Goal: Transaction & Acquisition: Purchase product/service

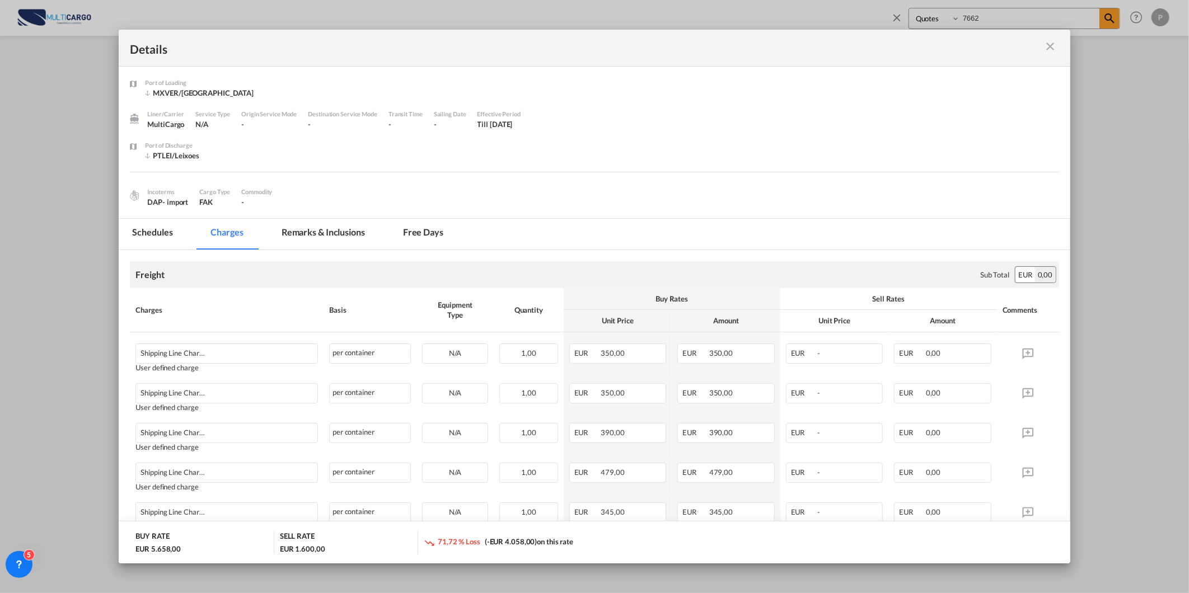
scroll to position [703, 0]
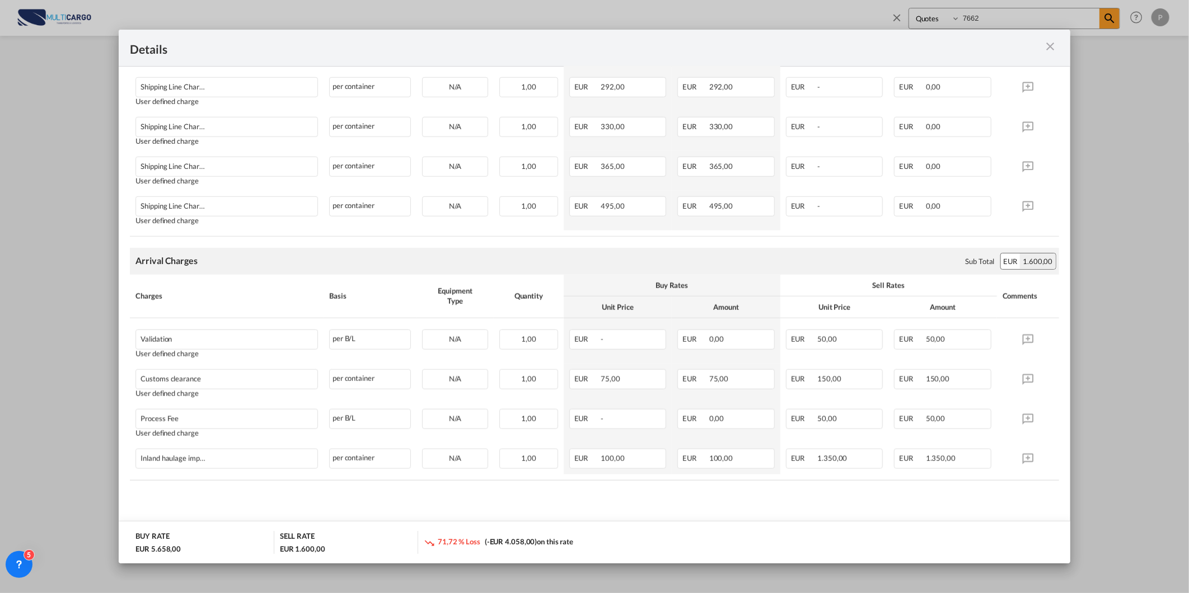
drag, startPoint x: 1043, startPoint y: 48, endPoint x: 1061, endPoint y: 48, distance: 17.3
click at [1045, 48] on md-icon "icon-close m-3 fg-AAA8AD cursor" at bounding box center [1050, 46] width 13 height 13
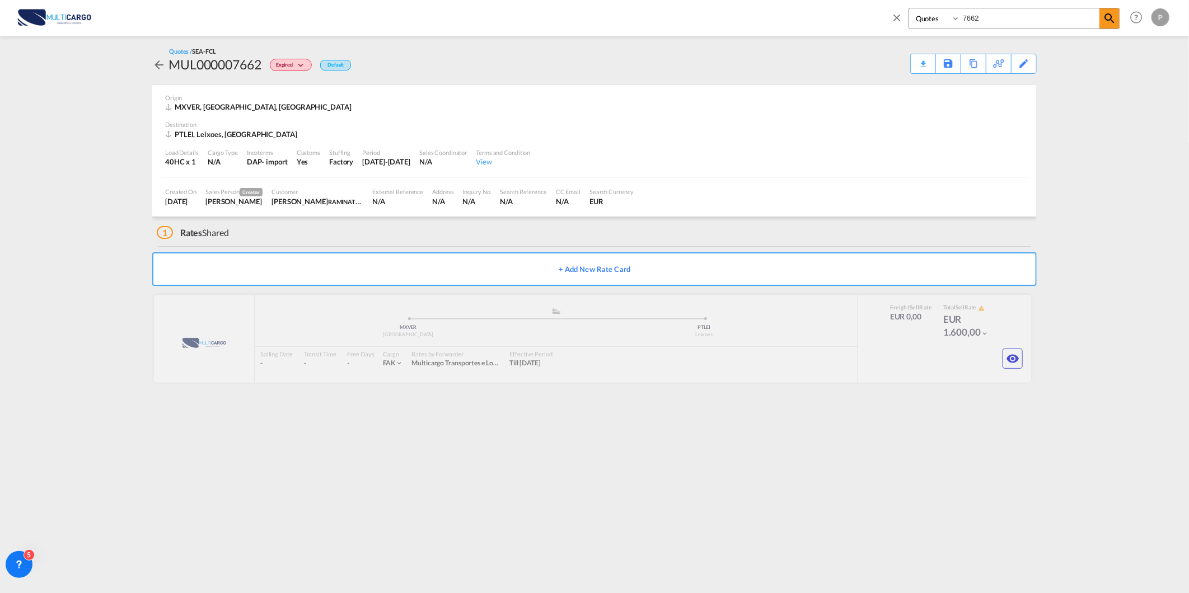
click at [1061, 48] on div "Details Port of Loading MXVER/Veracruz Liner/Carrier MultiCargo Service Type N/…" at bounding box center [594, 296] width 1189 height 593
click at [894, 17] on md-icon "icon-close" at bounding box center [896, 17] width 12 height 12
click at [1052, 19] on md-icon "icon-chevron-down" at bounding box center [1045, 16] width 13 height 13
click at [1042, 81] on div "Quote" at bounding box center [1013, 84] width 69 height 28
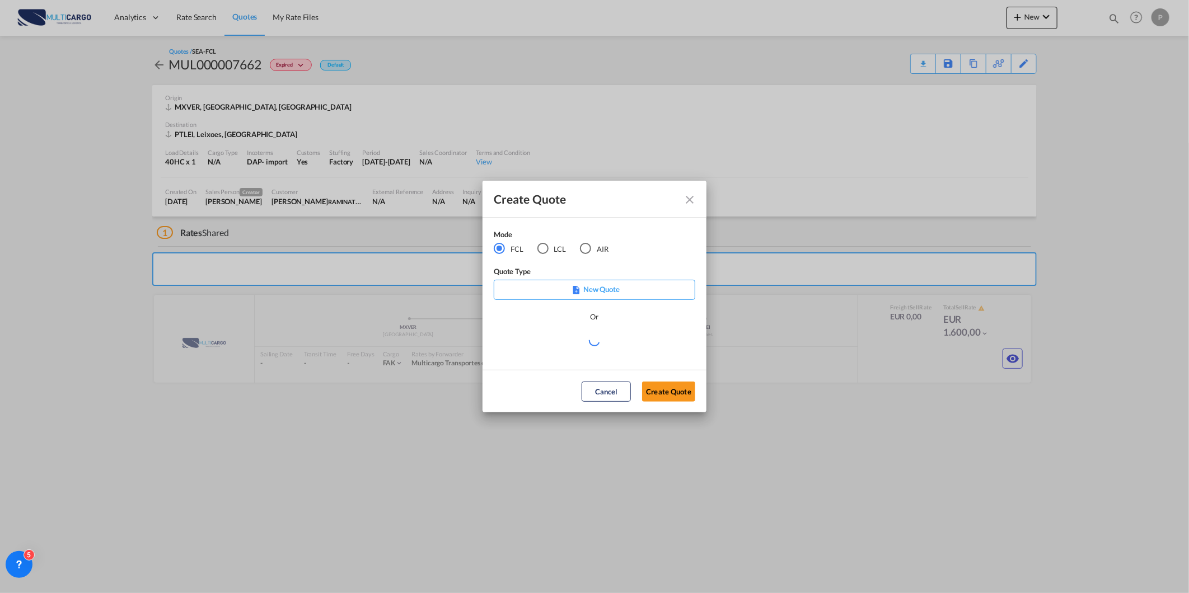
click at [599, 244] on md-radio-button "AIR" at bounding box center [594, 249] width 29 height 12
click at [564, 340] on div "Create QuoteModeFCL LCLAIR ..." at bounding box center [594, 341] width 201 height 14
click at [565, 350] on md-select "Select template 26/02/25 IMP_DAP_AIR_>500 Patricia Barroso | 26 Feb 2025 26/02/…" at bounding box center [594, 345] width 201 height 22
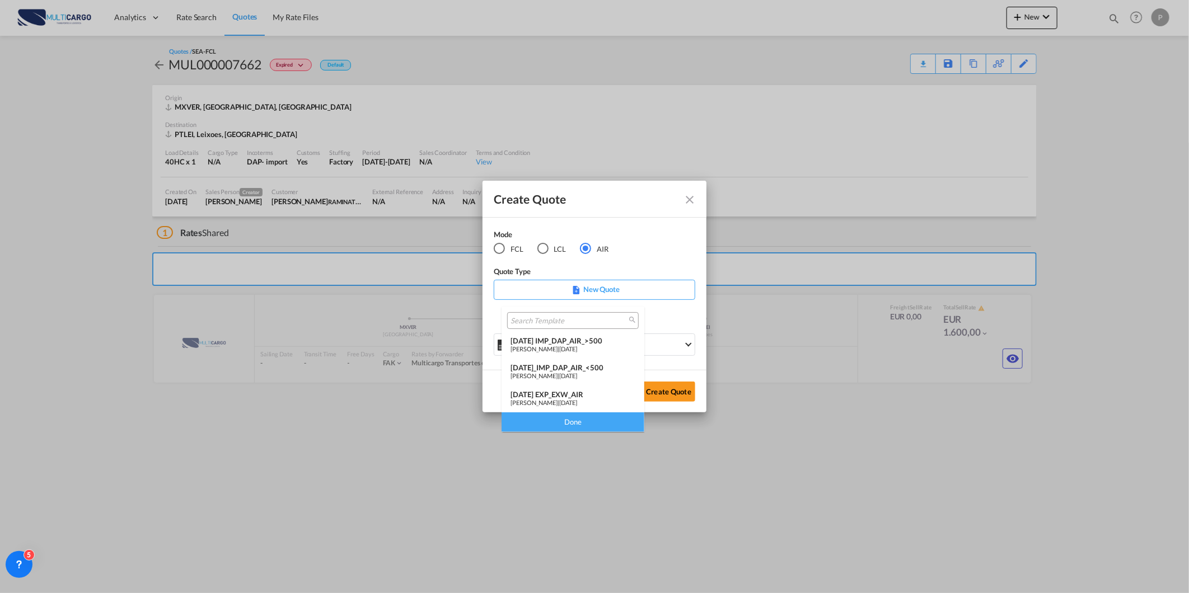
drag, startPoint x: 561, startPoint y: 400, endPoint x: 665, endPoint y: 399, distance: 103.5
click at [565, 400] on span "25 Nov 2024" at bounding box center [568, 402] width 18 height 7
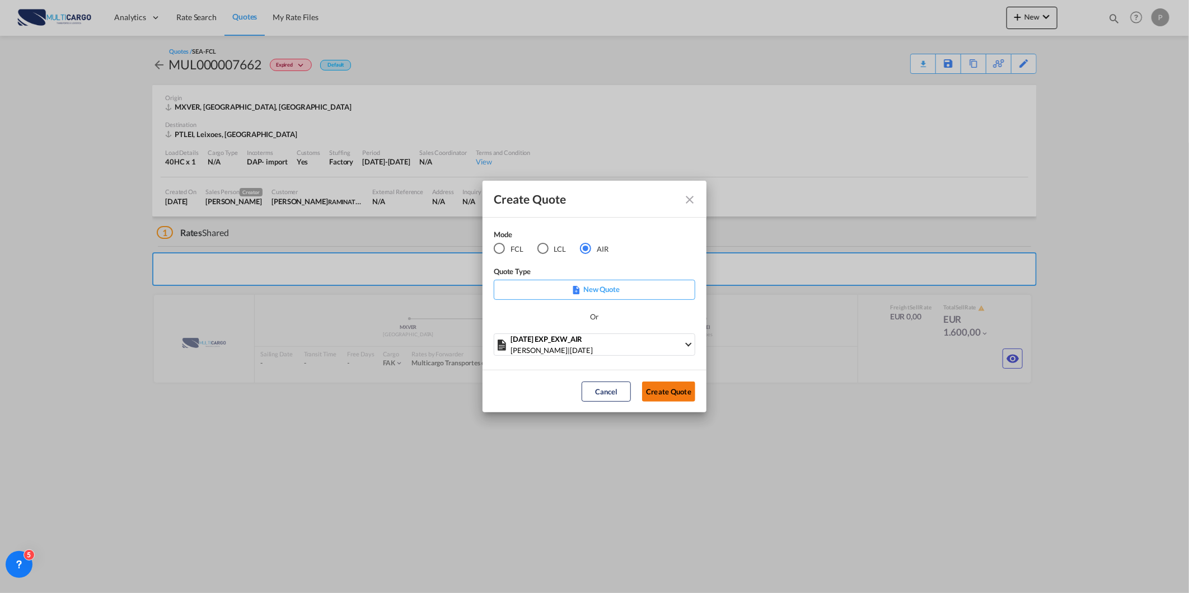
click at [667, 398] on button "Create Quote" at bounding box center [668, 392] width 53 height 20
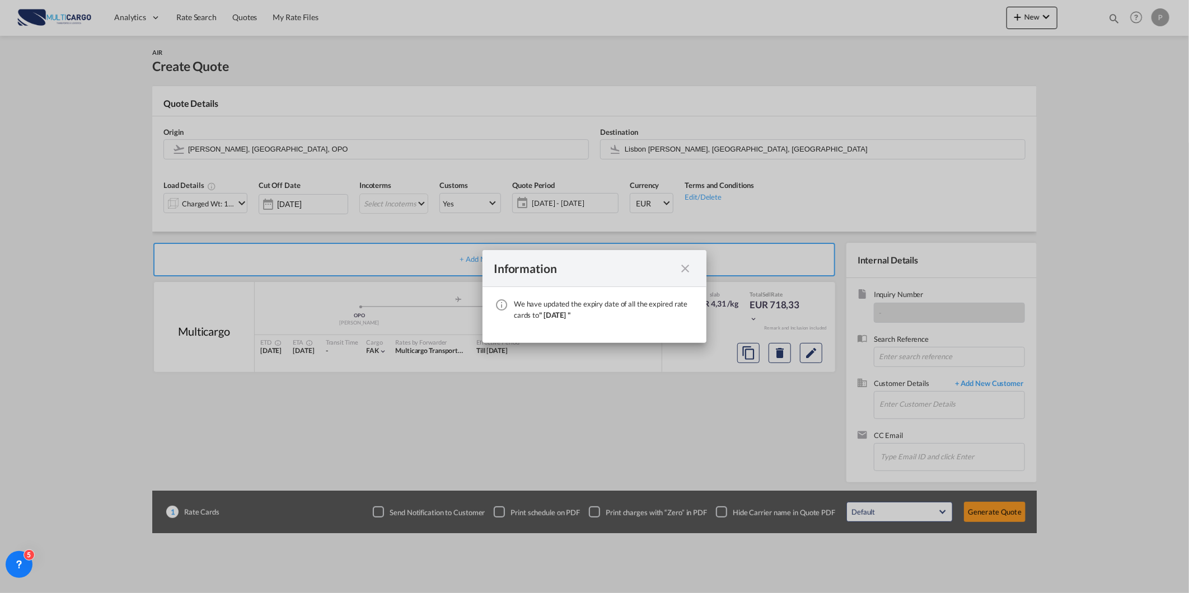
click at [685, 265] on md-icon "icon-close fg-AAA8AD cursor" at bounding box center [684, 268] width 13 height 13
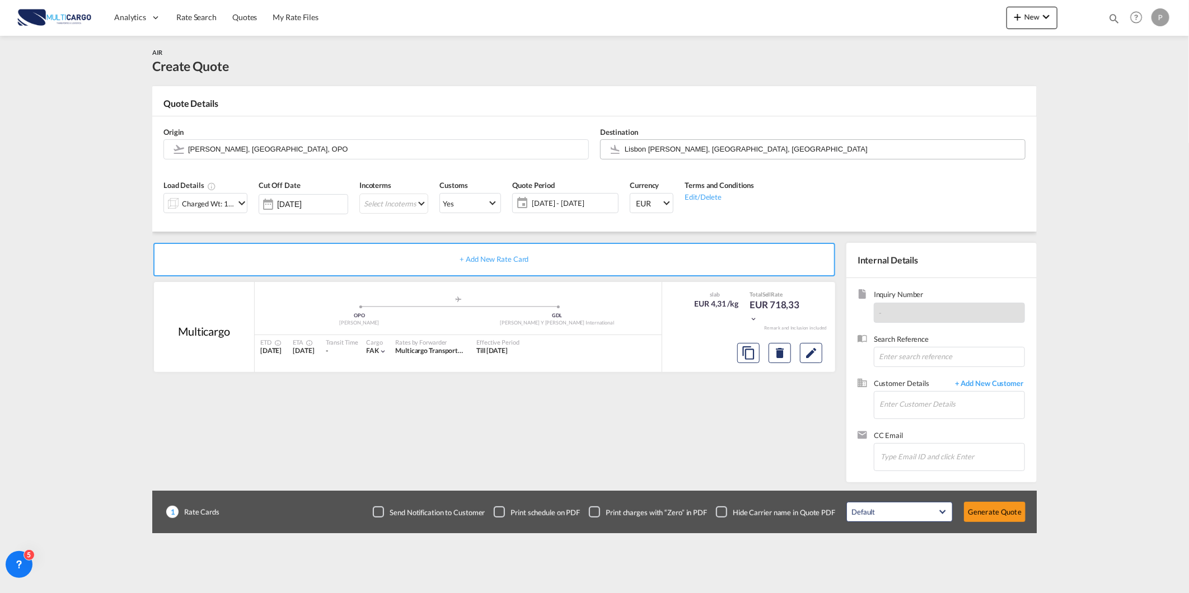
click at [679, 152] on input "Lisbon Portela, Lisbon, LIS" at bounding box center [822, 149] width 395 height 20
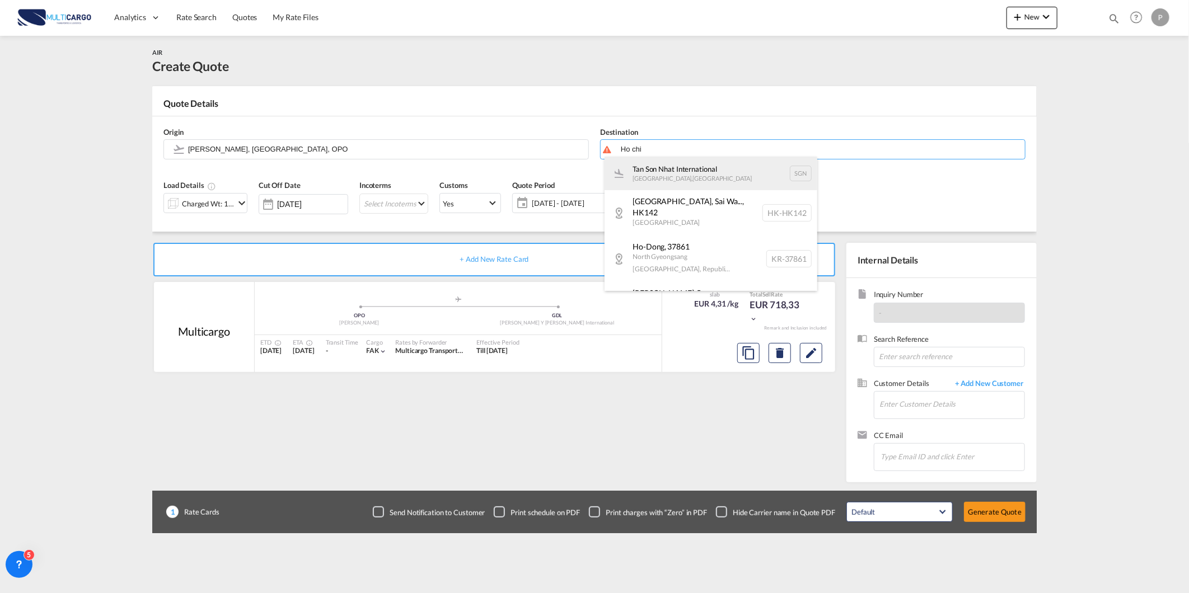
click at [689, 169] on div "Tan Son Nhat International Ho Chi Minh City , Vietnam SGN" at bounding box center [710, 174] width 213 height 34
type input "Tan Son Nhat International, Ho Chi Minh City, SGN"
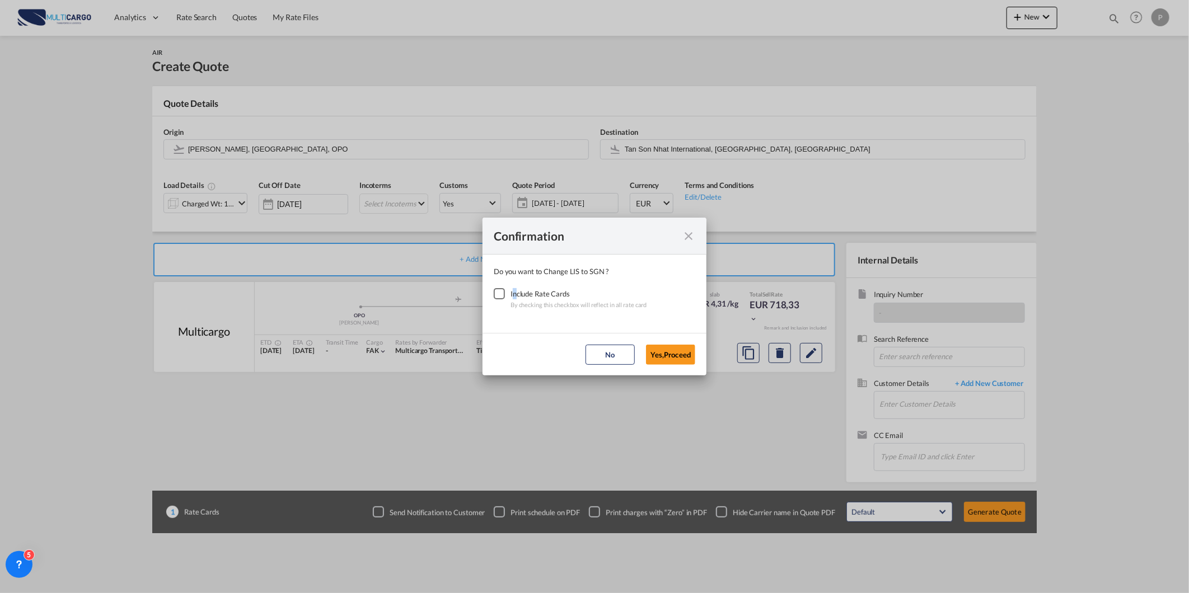
click at [510, 297] on div "Include Rate Cards By checking this checkbox will reflect in all rate card" at bounding box center [594, 299] width 201 height 22
drag, startPoint x: 510, startPoint y: 297, endPoint x: 605, endPoint y: 348, distance: 108.2
click at [501, 299] on div "Checkbox No Ink" at bounding box center [499, 293] width 11 height 11
click at [676, 357] on button "Yes,Proceed" at bounding box center [670, 355] width 49 height 20
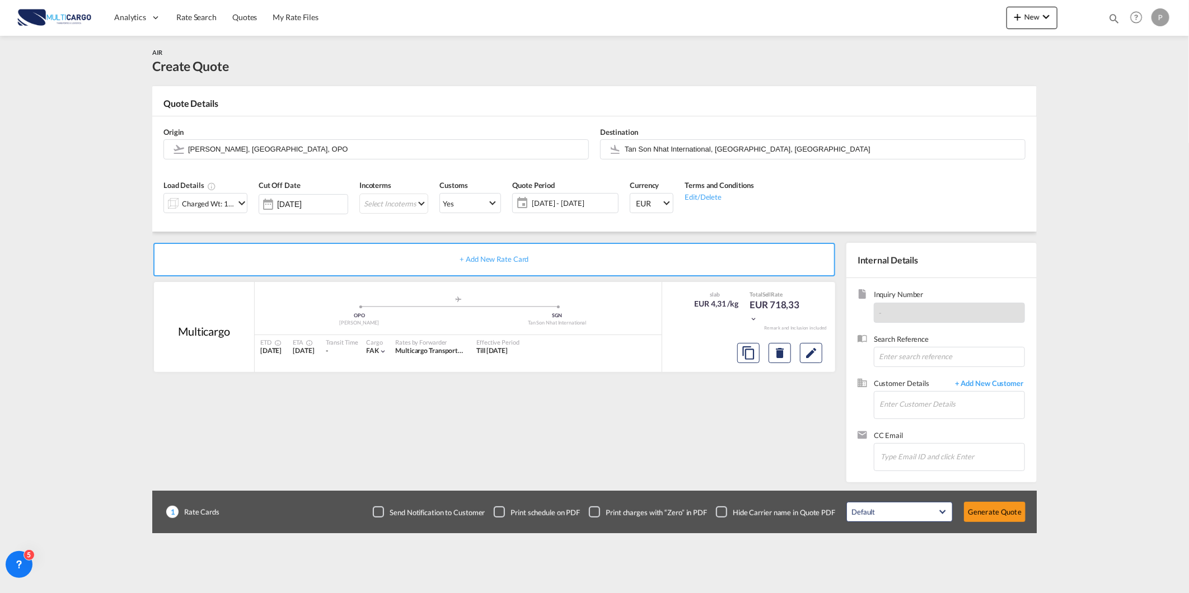
click at [207, 208] on div "Charged Wt: 166,67 KG" at bounding box center [208, 204] width 53 height 16
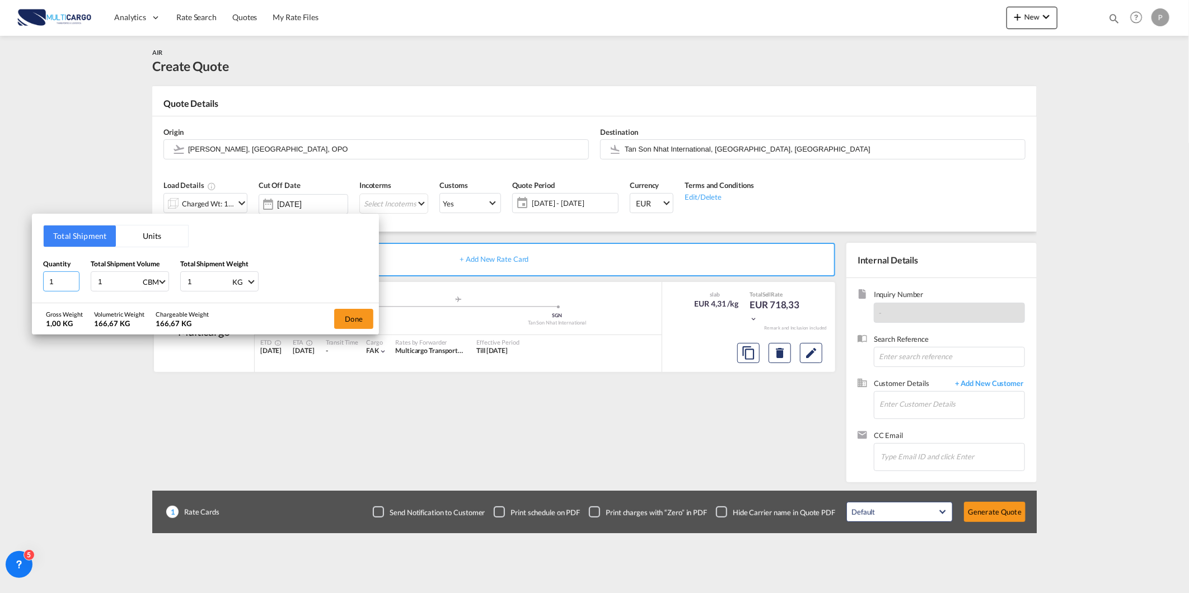
drag, startPoint x: 60, startPoint y: 280, endPoint x: -22, endPoint y: 288, distance: 82.7
click at [0, 288] on html "Analytics Reports Dashboard Rate Search Quotes My Rate Files" at bounding box center [594, 296] width 1189 height 593
type input "8"
click at [119, 283] on input "1" at bounding box center [119, 281] width 45 height 19
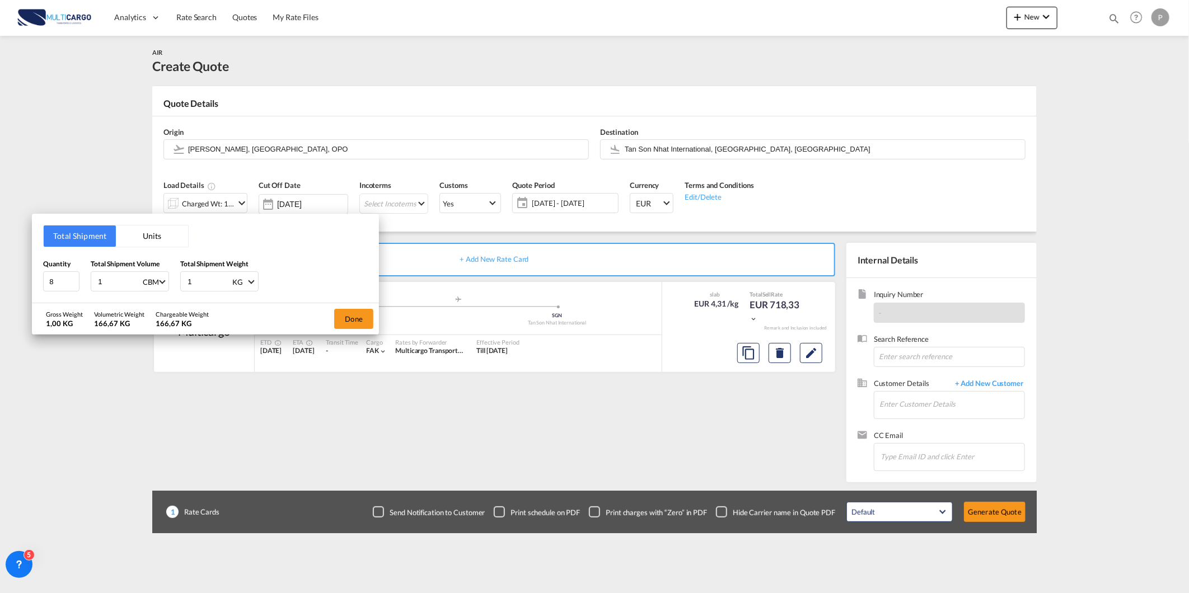
click at [119, 283] on input "1" at bounding box center [119, 281] width 45 height 19
click at [118, 283] on input "16" at bounding box center [119, 281] width 45 height 19
click at [115, 280] on input "16" at bounding box center [119, 281] width 45 height 19
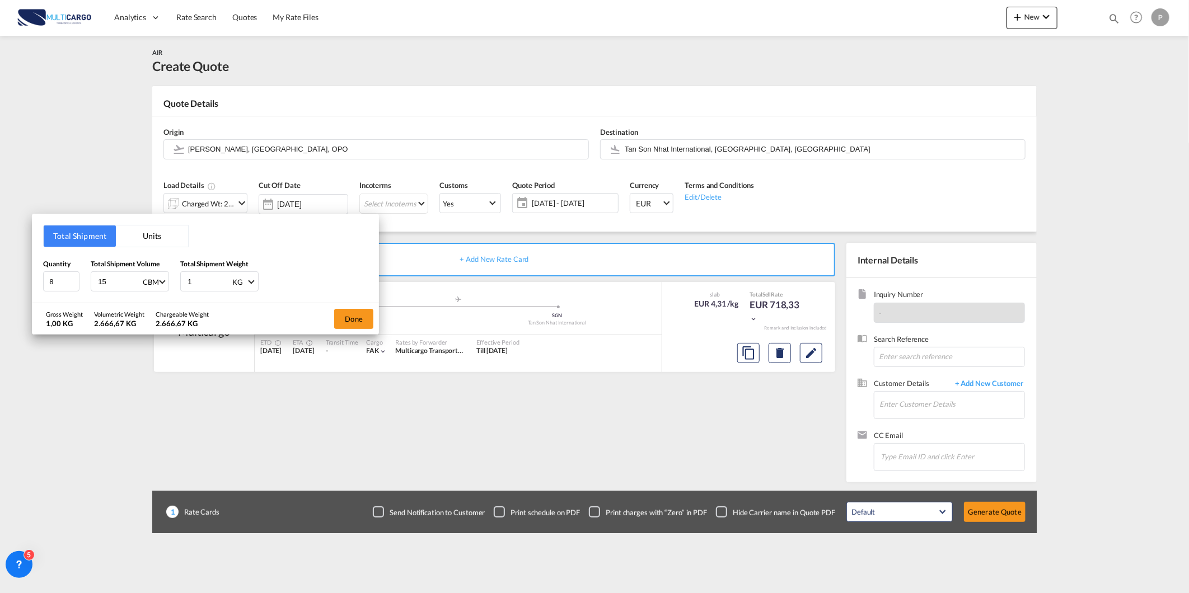
click at [132, 285] on input "15" at bounding box center [119, 281] width 45 height 19
click at [132, 284] on input "14" at bounding box center [119, 281] width 45 height 19
click at [131, 284] on input "13" at bounding box center [119, 281] width 45 height 19
drag, startPoint x: 124, startPoint y: 282, endPoint x: 16, endPoint y: 285, distance: 108.1
click at [20, 285] on div "Total Shipment Units Quantity 8 Total Shipment Volume 13 CBM CBM CFT KG LB Tota…" at bounding box center [594, 296] width 1189 height 593
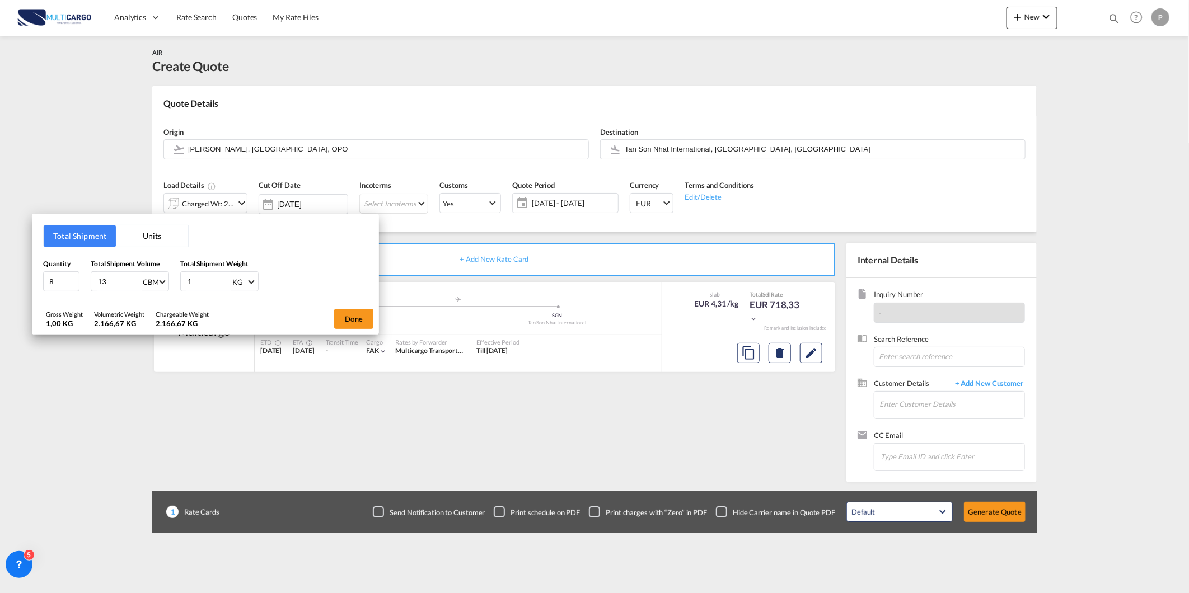
type input "7"
type input "7.68"
type input "900"
click at [353, 323] on button "Done" at bounding box center [353, 319] width 39 height 20
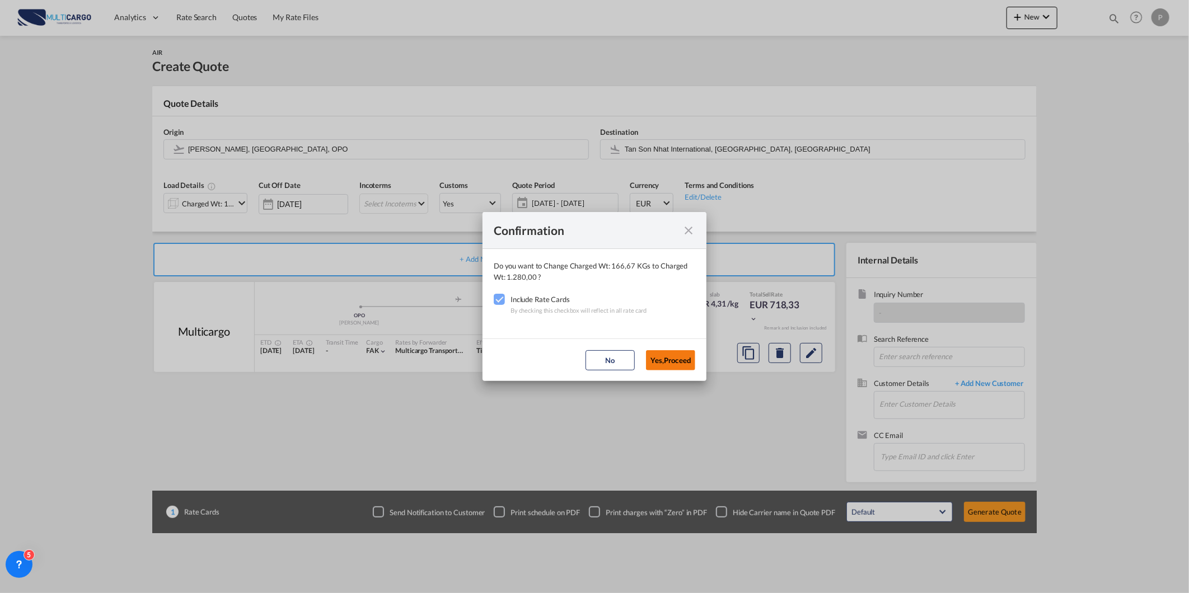
drag, startPoint x: 663, startPoint y: 359, endPoint x: 680, endPoint y: 359, distance: 17.3
click at [664, 359] on button "Yes,Proceed" at bounding box center [670, 360] width 49 height 20
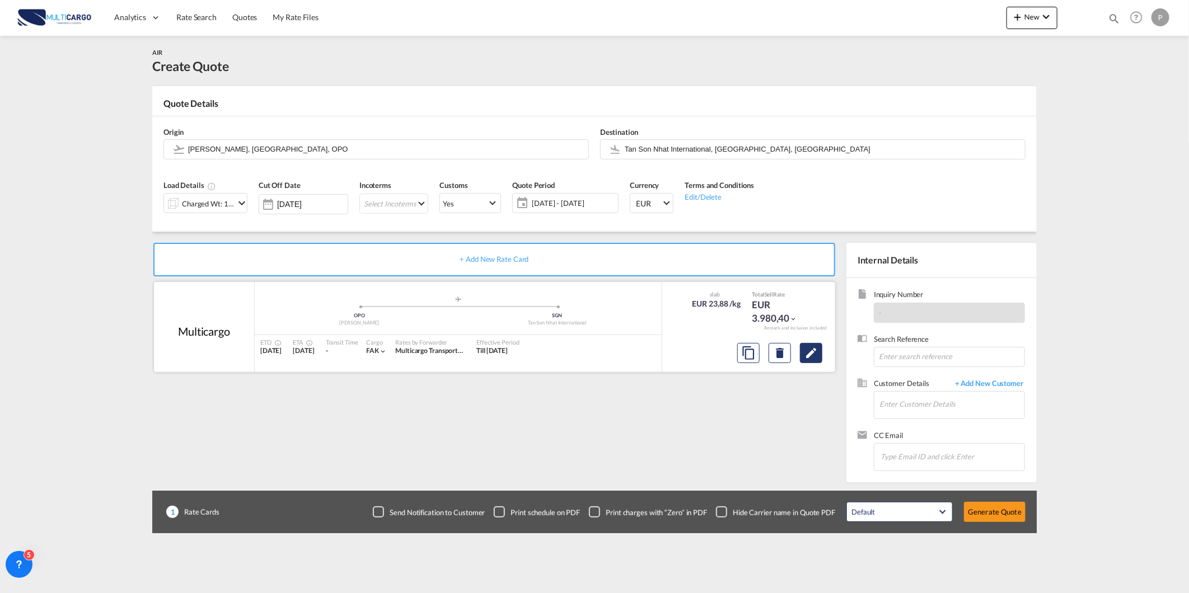
click at [810, 355] on md-icon "Edit" at bounding box center [810, 352] width 13 height 13
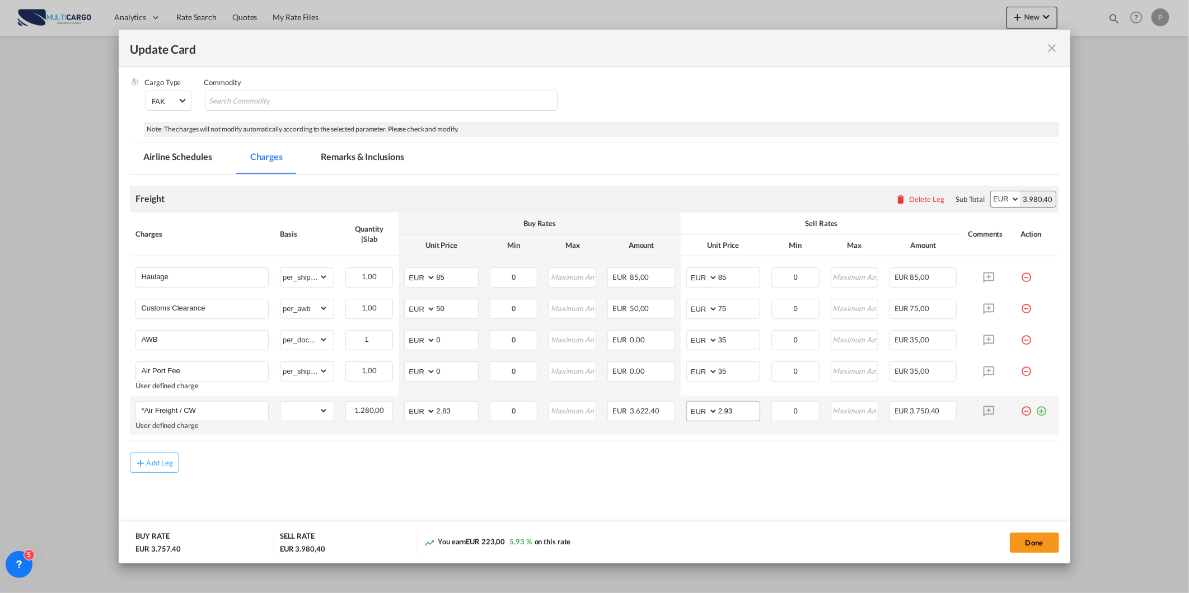
scroll to position [137, 0]
drag, startPoint x: 458, startPoint y: 409, endPoint x: 415, endPoint y: 410, distance: 42.5
click at [415, 410] on md-input-container "AED AFN ALL AMD ANG AOA ARS AUD AWG AZN BAM BBD BDT BGN BHD BIF BMD BND BOB BRL…" at bounding box center [441, 410] width 74 height 20
type input "1.14"
drag, startPoint x: 724, startPoint y: 410, endPoint x: 679, endPoint y: 416, distance: 45.3
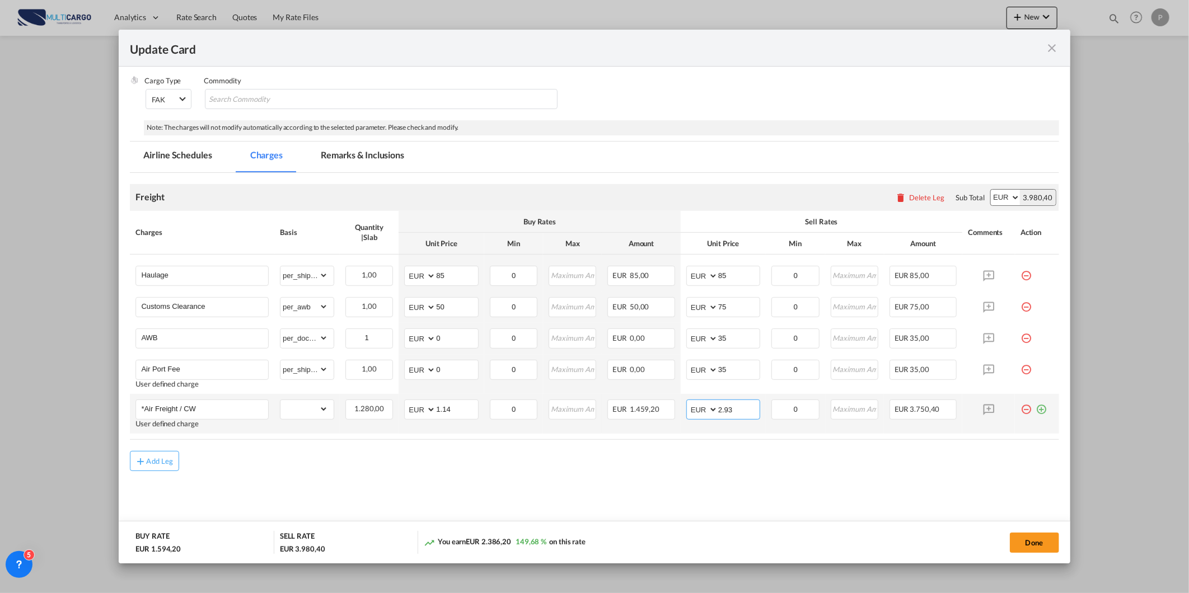
click at [681, 416] on td "AED AFN ALL AMD ANG AOA ARS AUD AWG AZN BAM BBD BDT BGN BHD BIF BMD BND BOB BRL…" at bounding box center [723, 414] width 85 height 40
drag, startPoint x: 717, startPoint y: 407, endPoint x: 728, endPoint y: 406, distance: 10.1
click at [718, 407] on input "2.93" at bounding box center [738, 408] width 41 height 17
click at [731, 406] on input "2.93" at bounding box center [738, 408] width 41 height 17
drag, startPoint x: 737, startPoint y: 406, endPoint x: 635, endPoint y: 423, distance: 103.1
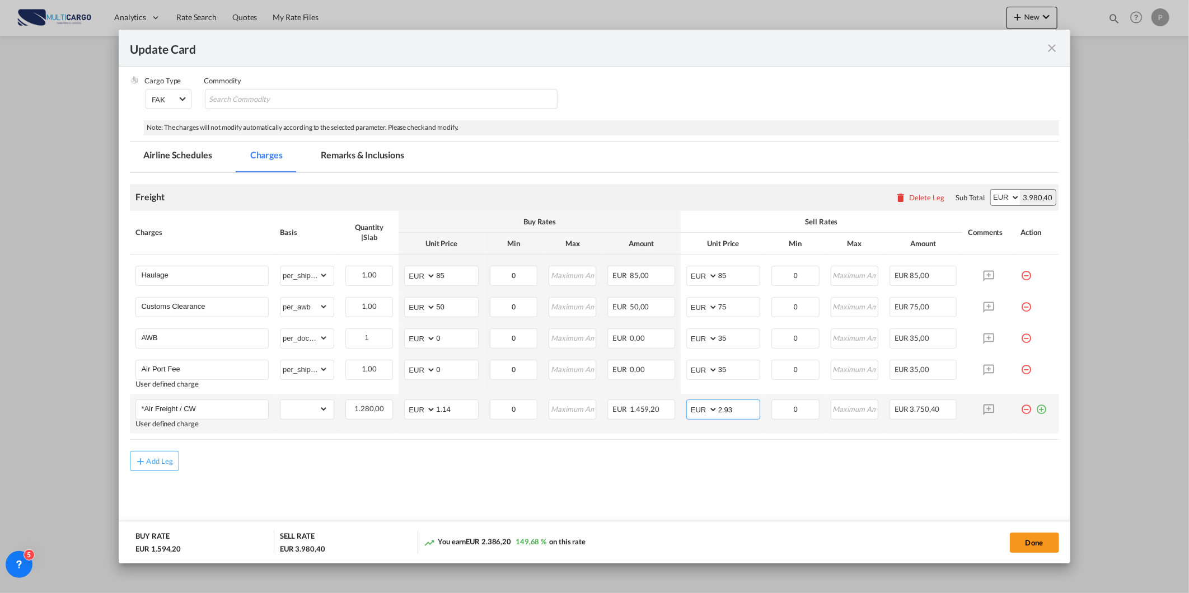
click at [648, 424] on tr "*Air Freight / CW User defined charge Please Enter Already Exists gross_weight …" at bounding box center [594, 414] width 928 height 40
type input "1.54"
click at [729, 275] on input "85" at bounding box center [738, 274] width 41 height 17
click at [752, 274] on input "85" at bounding box center [738, 274] width 41 height 17
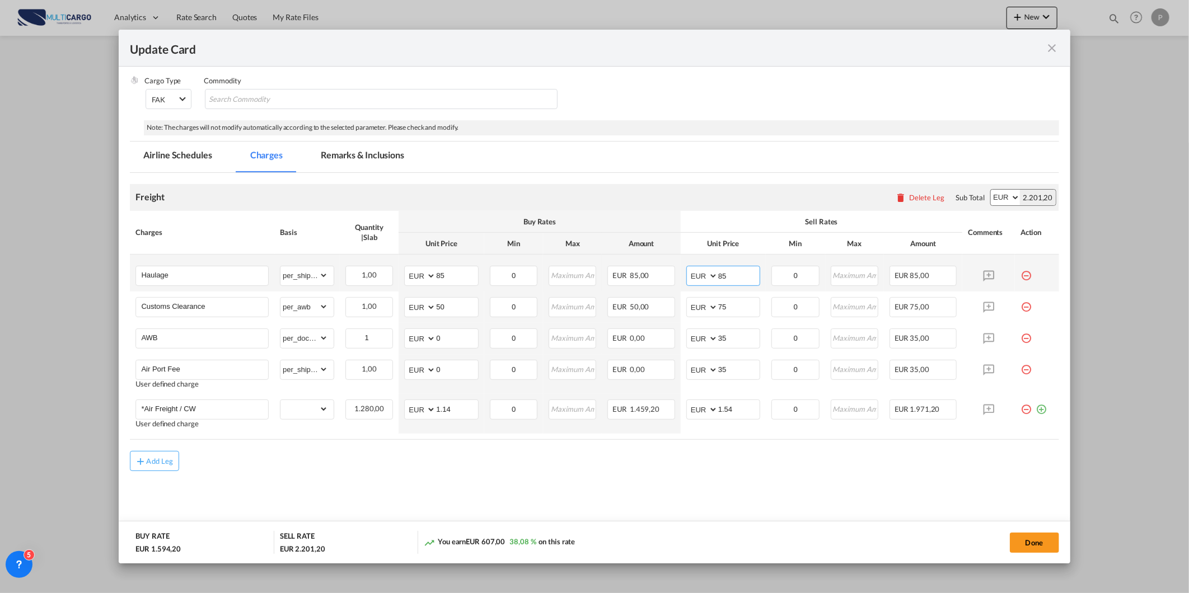
click at [751, 274] on input "85" at bounding box center [738, 274] width 41 height 17
click at [750, 273] on input "85" at bounding box center [738, 274] width 41 height 17
click at [750, 271] on input "85" at bounding box center [738, 274] width 41 height 17
type input "280"
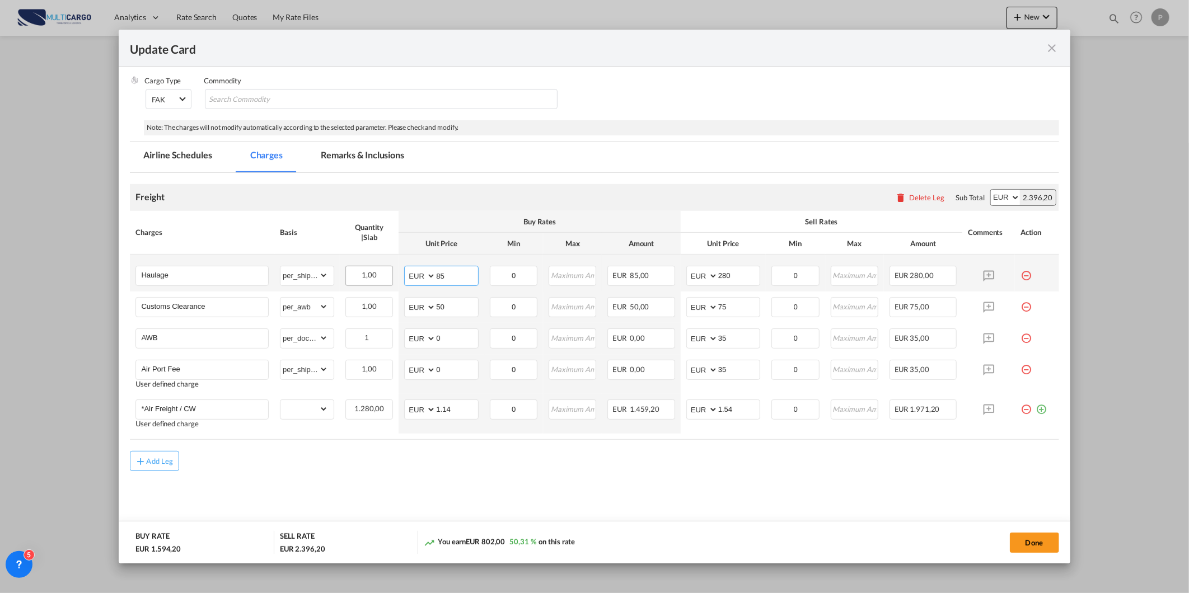
drag, startPoint x: 356, startPoint y: 278, endPoint x: 345, endPoint y: 280, distance: 11.4
click at [347, 280] on tr "Haulage Please Enter Already Exists gross_weight volumetric_weight per_shipment…" at bounding box center [594, 273] width 928 height 37
type input "200"
click at [439, 480] on md-content "Freight Please enter leg name Leg Name Already Exists Delete Leg Sub Total AED …" at bounding box center [594, 355] width 928 height 364
drag, startPoint x: 747, startPoint y: 407, endPoint x: 723, endPoint y: 406, distance: 24.1
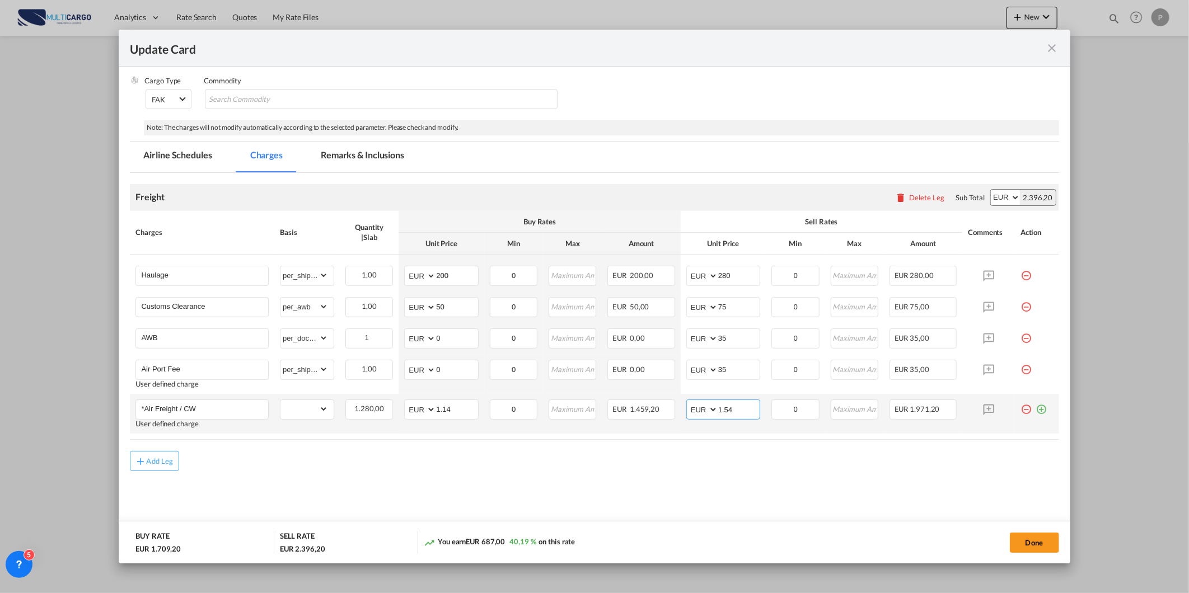
click at [723, 406] on input "1.54" at bounding box center [738, 408] width 41 height 17
type input "1.55"
click at [709, 462] on div "Add Leg" at bounding box center [594, 461] width 928 height 20
click at [1036, 528] on md-dialog-actions "BUY RATE EUR 1.709,20 SELL RATE EUR 2.409,00 You earn EUR 699,80 40,94 % on thi…" at bounding box center [594, 542] width 951 height 43
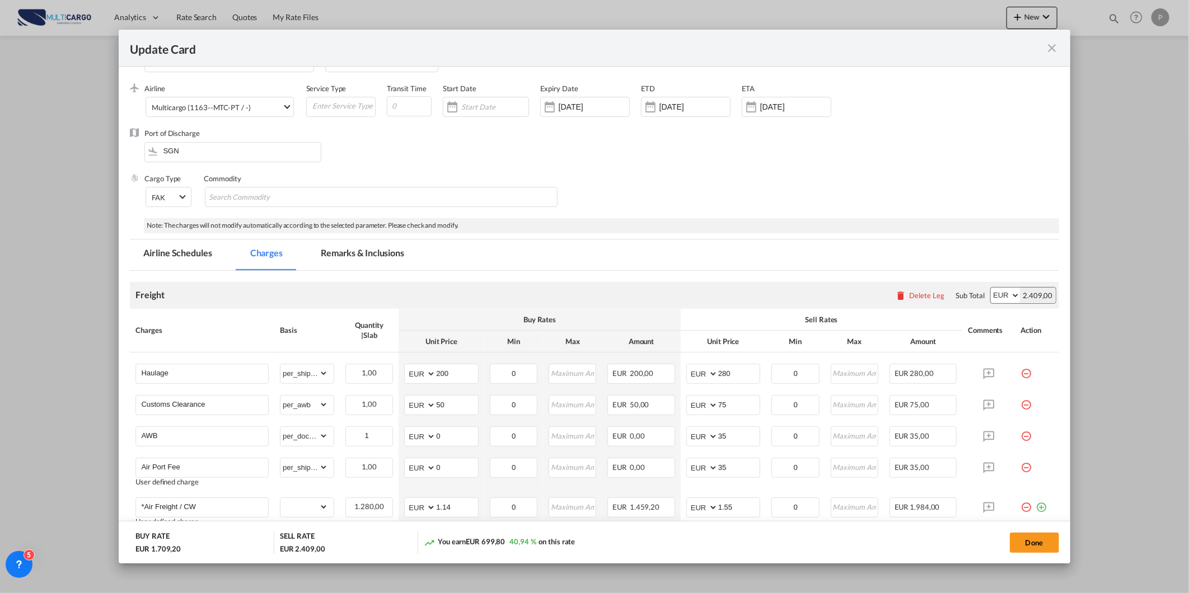
scroll to position [0, 0]
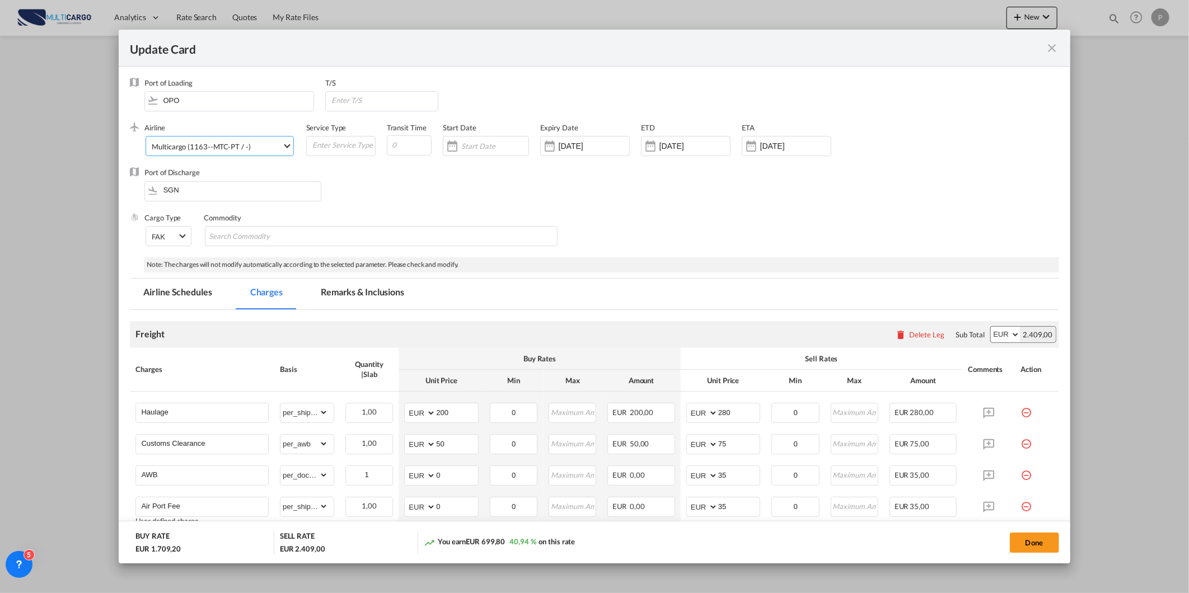
click at [217, 142] on div "Multicargo (1163--MTC-PT / -)" at bounding box center [201, 146] width 98 height 9
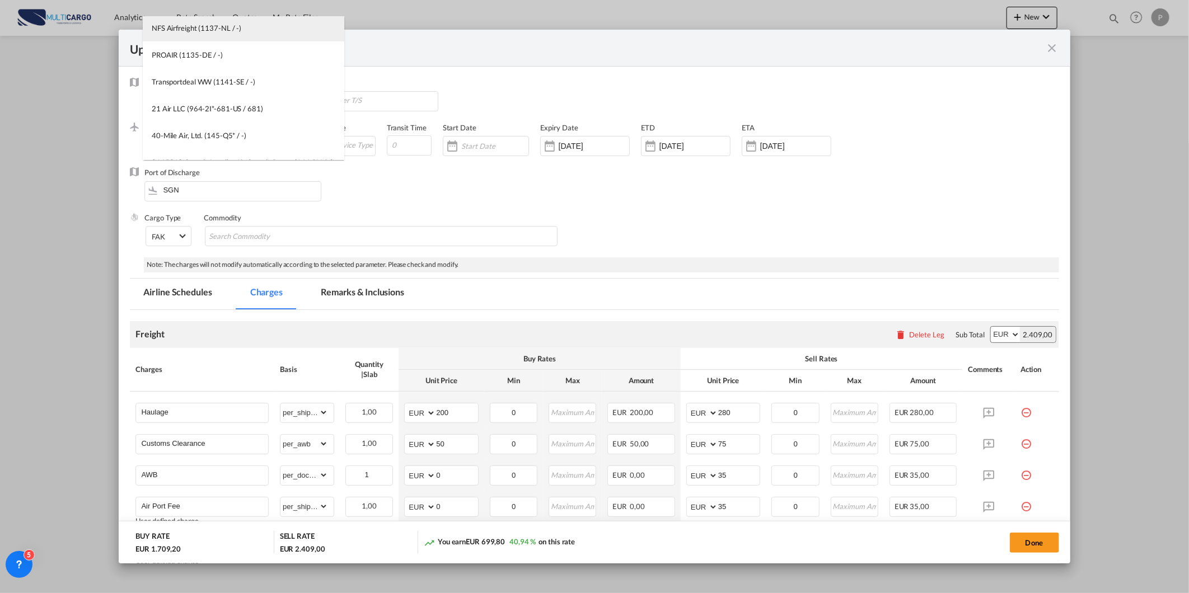
scroll to position [127, 0]
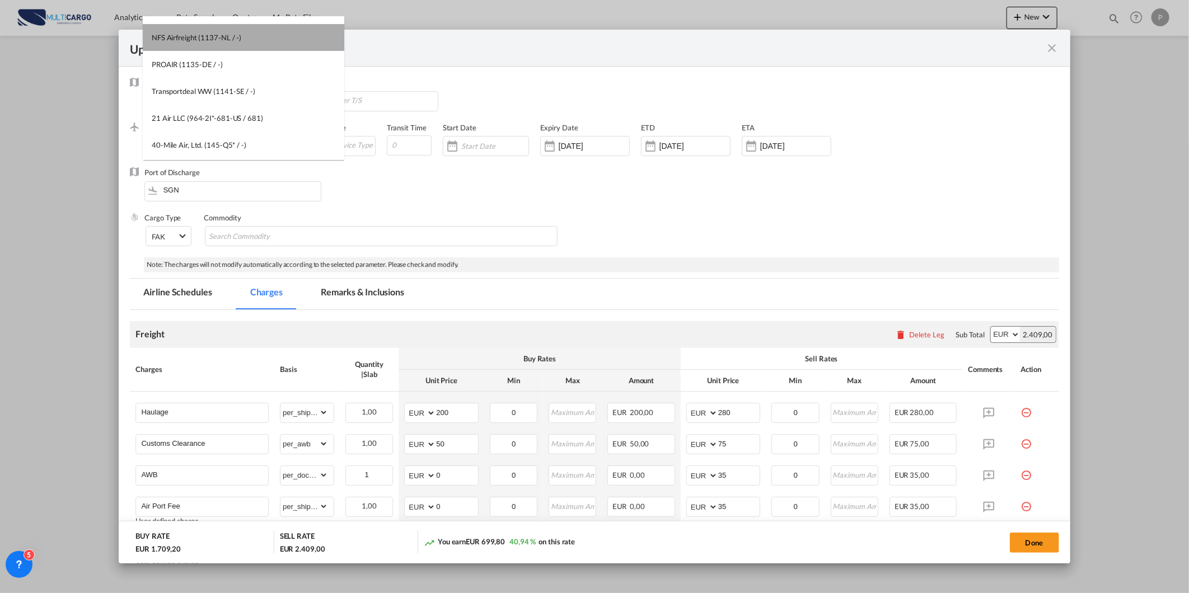
drag, startPoint x: 319, startPoint y: 36, endPoint x: 318, endPoint y: 26, distance: 9.6
click at [318, 26] on md-option "NFS Airfreight (1137-NL / -)" at bounding box center [243, 37] width 201 height 27
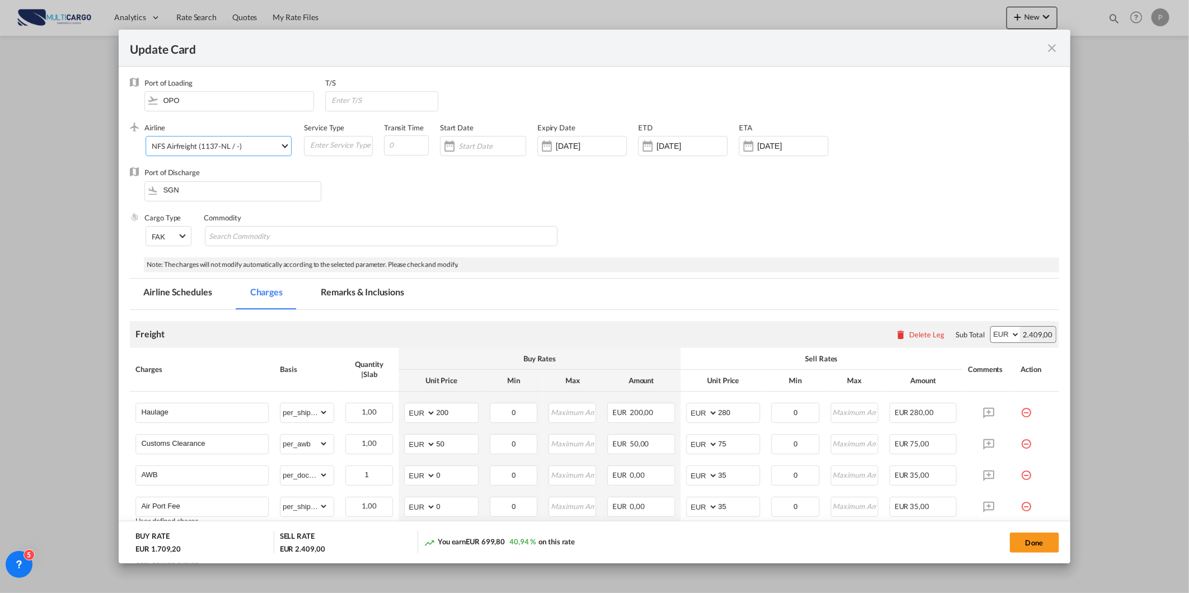
click at [259, 144] on span "NFS Airfreight (1137-NL / -)" at bounding box center [216, 146] width 128 height 10
click at [290, 85] on input "search" at bounding box center [246, 87] width 195 height 27
type input "mult"
click at [250, 163] on div "Multicargo (1163--MTC-PT / MTC)" at bounding box center [207, 168] width 111 height 10
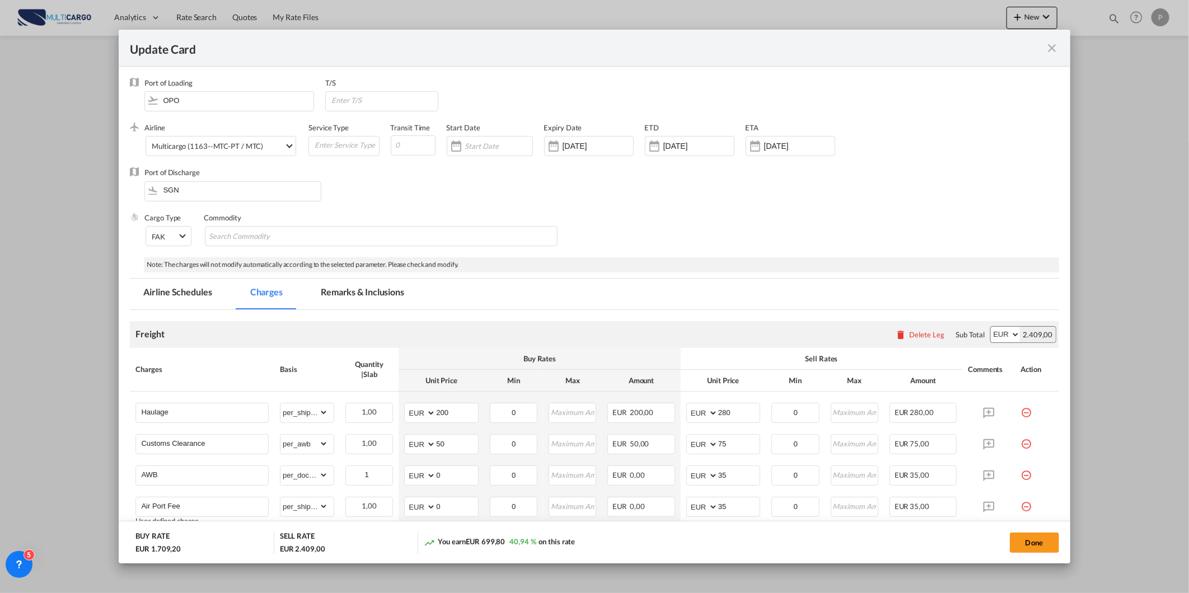
click at [1028, 533] on button "Done" at bounding box center [1034, 543] width 49 height 20
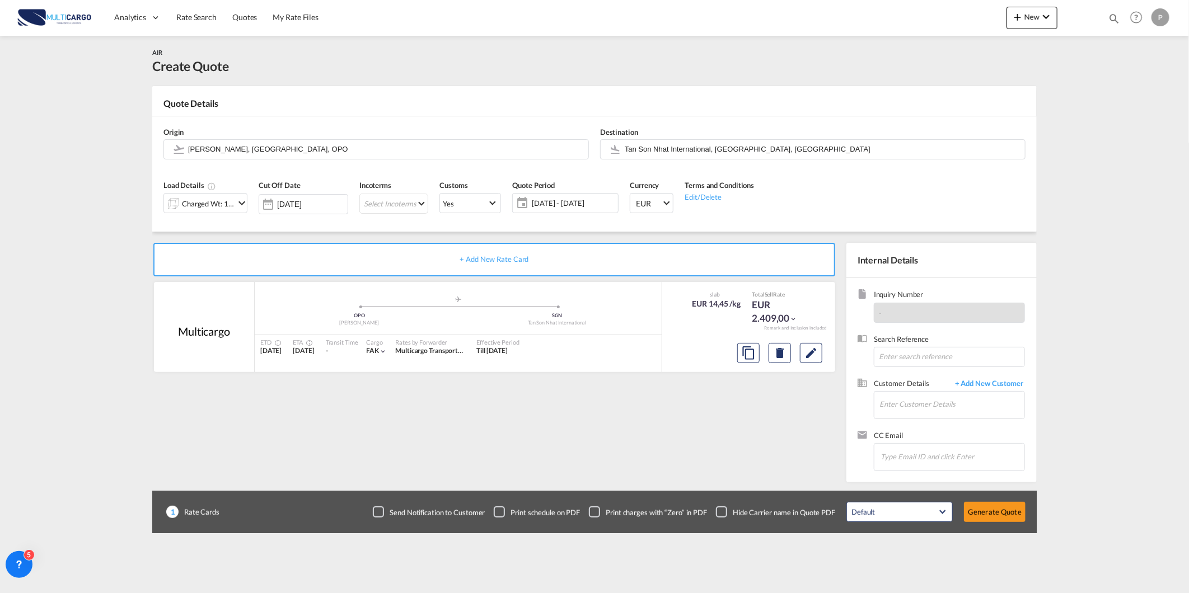
click at [1030, 539] on div "Update Card Port of Loading OPO T/S .a{fill:#aaa8ad;} Airline Multicargo (1163-…" at bounding box center [594, 296] width 1189 height 593
click at [920, 392] on input "Enter Customer Details" at bounding box center [951, 404] width 145 height 25
click at [920, 431] on span "CC Email" at bounding box center [949, 436] width 151 height 13
click at [902, 406] on input "Enter Customer Details" at bounding box center [951, 404] width 145 height 25
paste input "mylt@interlink.com.vn"
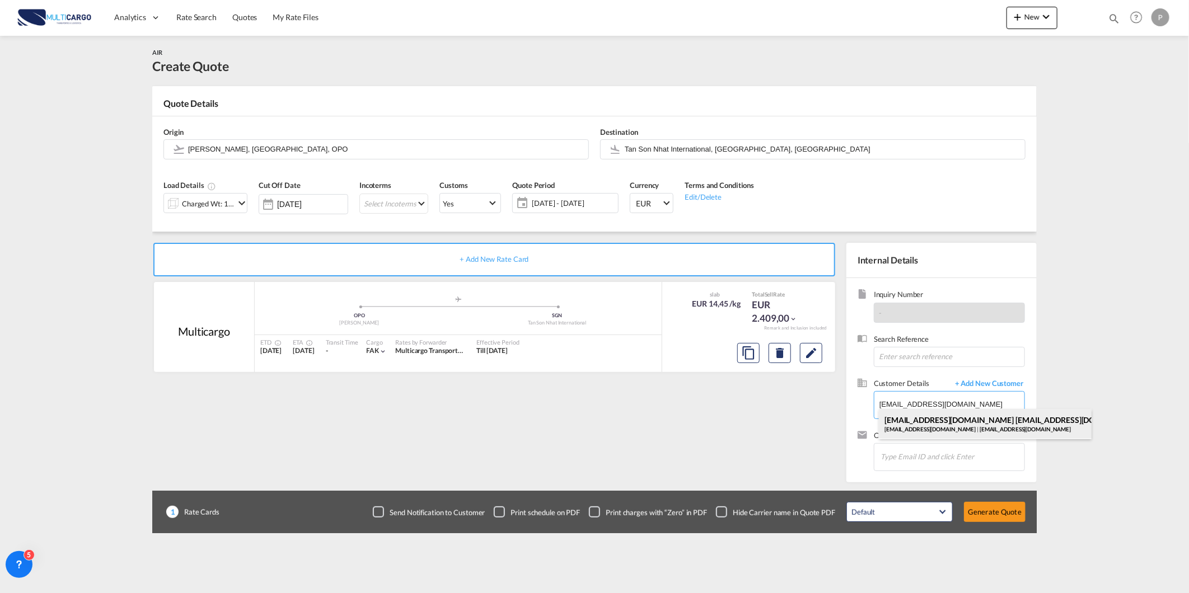
click at [995, 429] on div "mylt@interlink.com.vn mylt@interlink.com.vn mylt@interlink.com.vn | mylt@interl…" at bounding box center [985, 424] width 213 height 30
type input "mylt@interlink.com.vn, mylt@interlink.com.vn mylt@interlink.com.vn, mylt@interl…"
click at [973, 512] on button "Generate Quote" at bounding box center [995, 512] width 62 height 20
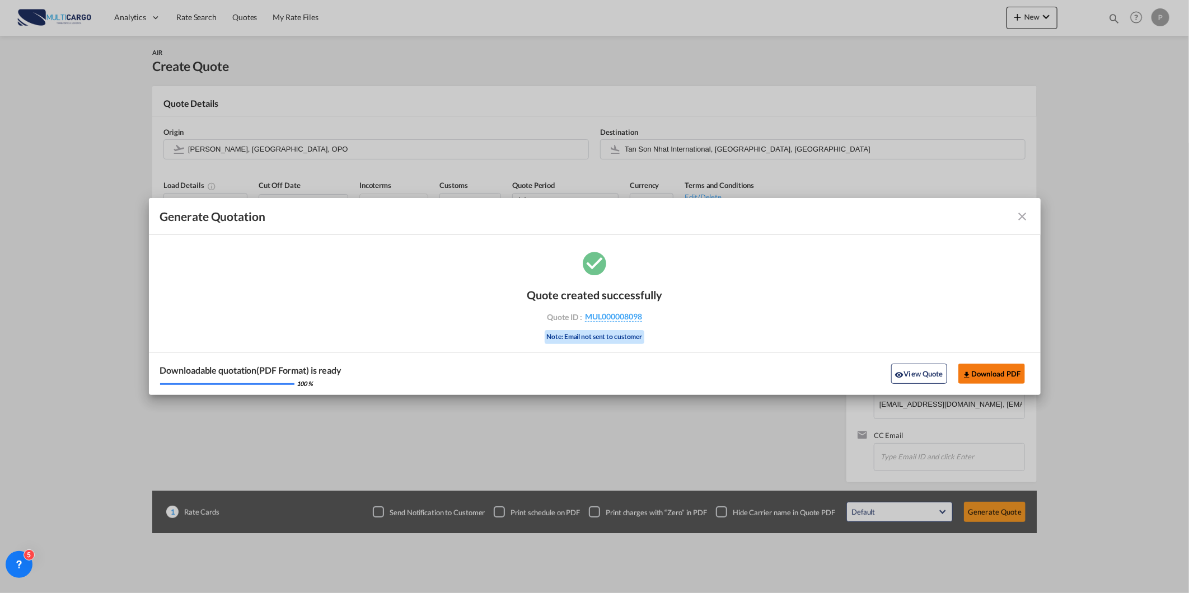
click at [981, 376] on button "Download PDF" at bounding box center [991, 374] width 67 height 20
click at [1016, 214] on md-icon "icon-close fg-AAA8AD cursor m-0" at bounding box center [1022, 216] width 13 height 13
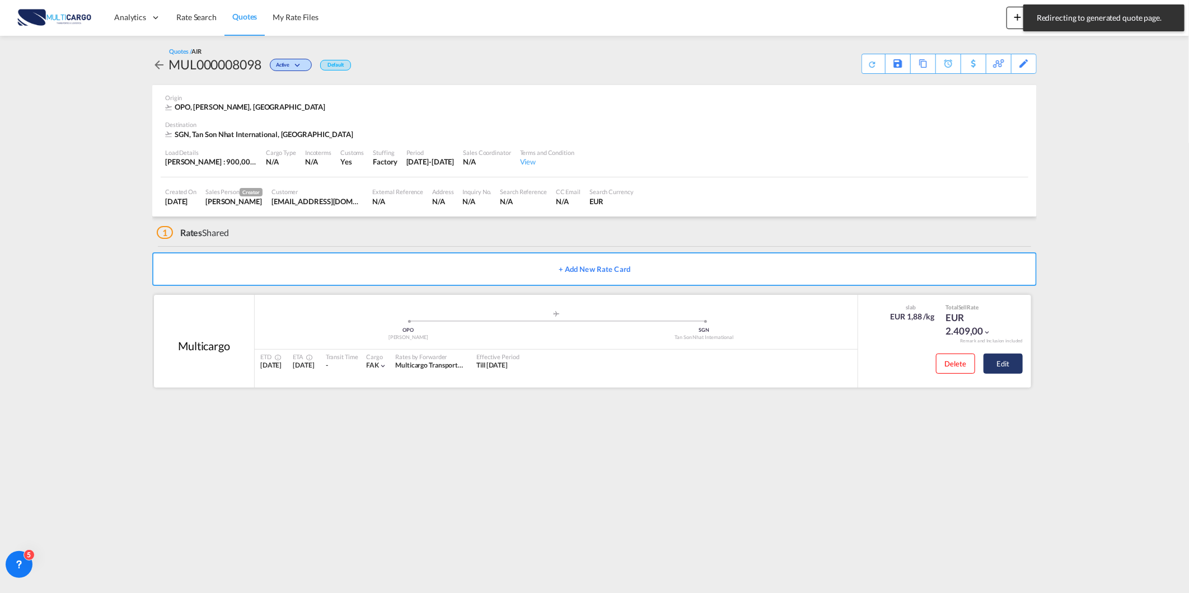
click at [998, 367] on button "Edit" at bounding box center [1002, 364] width 39 height 20
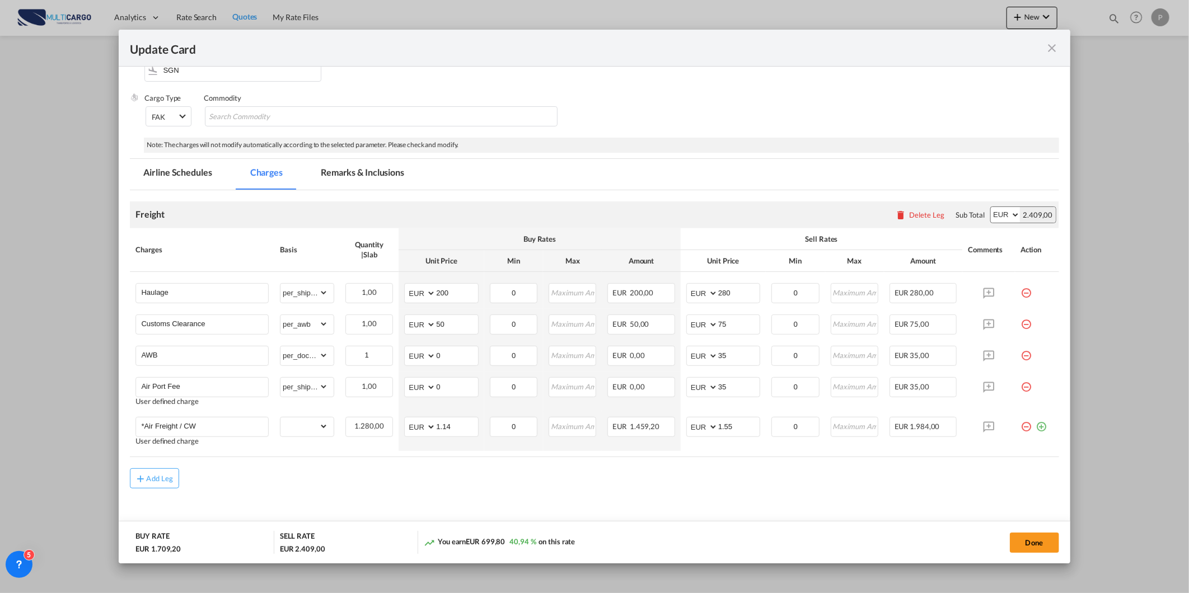
scroll to position [124, 0]
click at [1056, 49] on md-icon "icon-close fg-AAA8AD m-0 pointer" at bounding box center [1051, 47] width 13 height 13
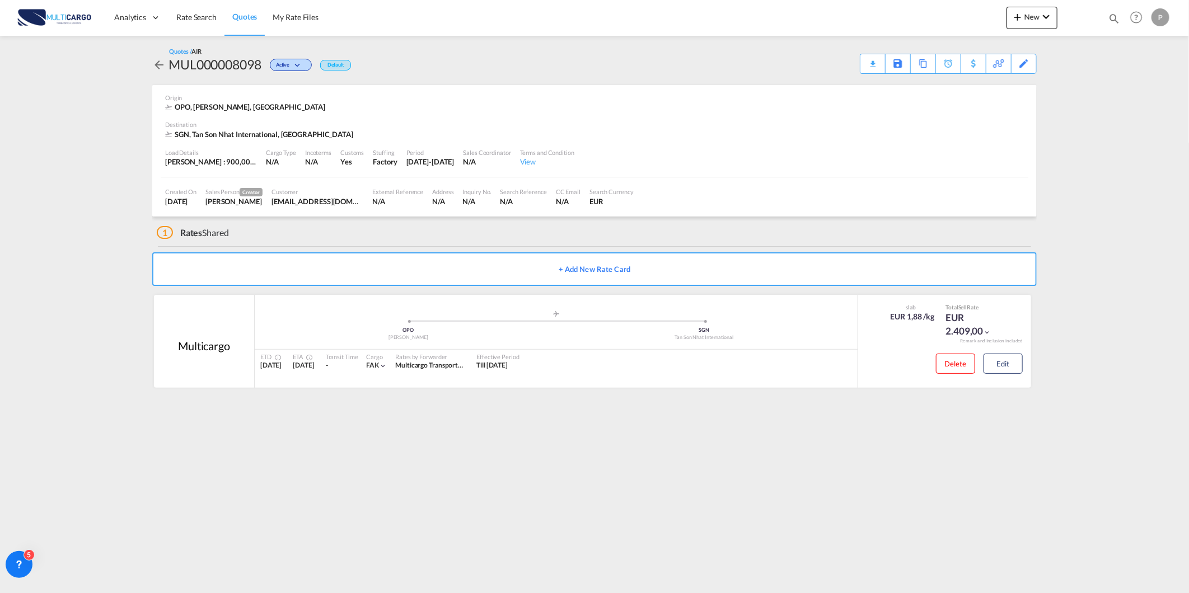
click at [250, 21] on span "Quotes" at bounding box center [244, 17] width 25 height 10
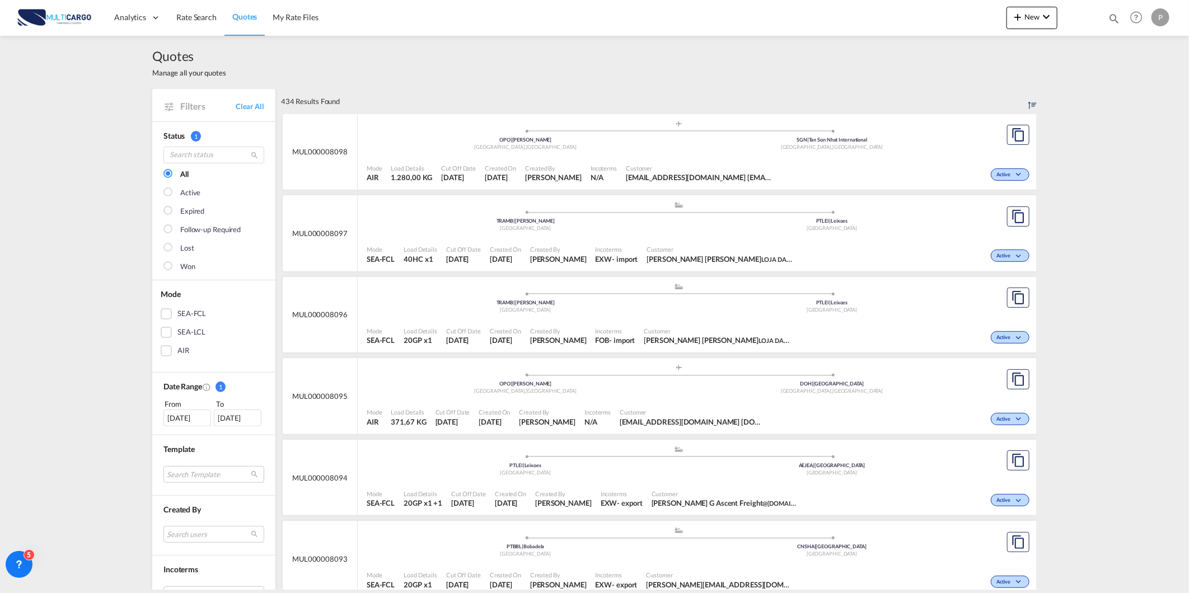
click at [251, 25] on link "Quotes" at bounding box center [244, 17] width 40 height 36
click at [265, 30] on link "My Rate Files" at bounding box center [296, 17] width 62 height 36
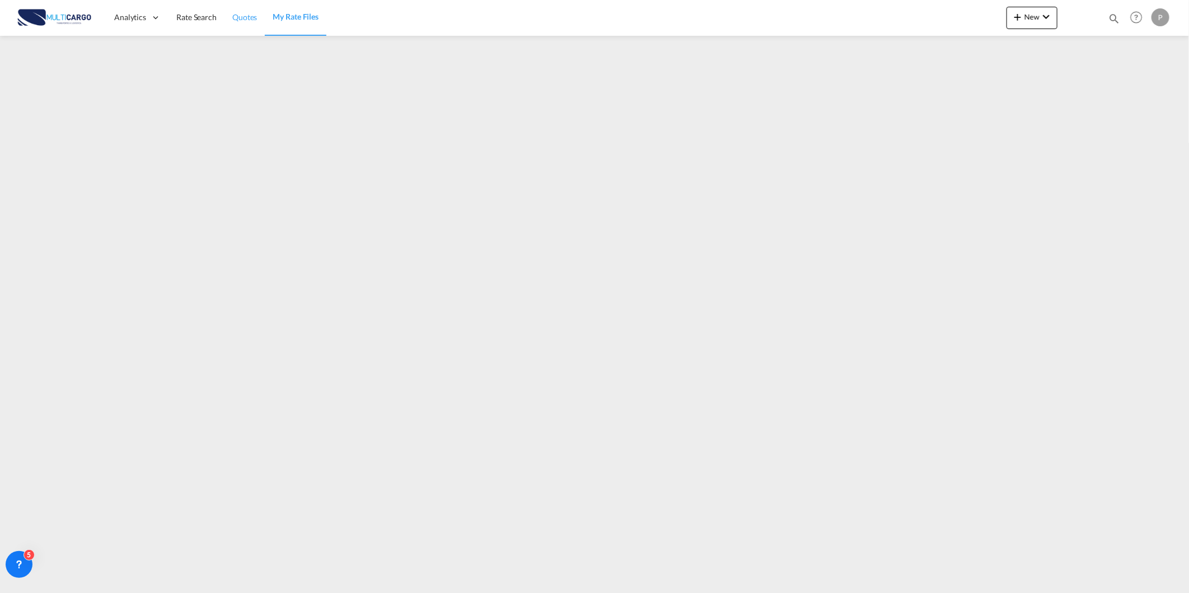
click at [232, 18] on span "Quotes" at bounding box center [244, 17] width 25 height 10
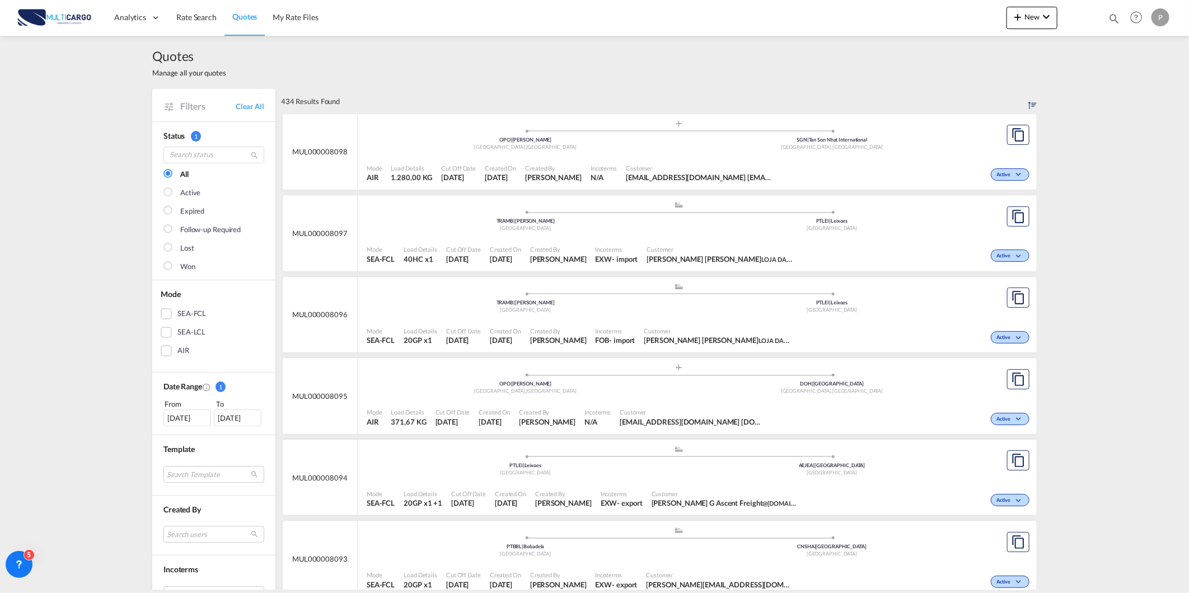
click at [253, 18] on span "Quotes" at bounding box center [244, 17] width 25 height 10
click at [1111, 20] on md-icon "icon-magnify" at bounding box center [1114, 18] width 12 height 12
drag, startPoint x: 989, startPoint y: 20, endPoint x: 935, endPoint y: 19, distance: 53.7
click at [935, 19] on div "Quotes 7662" at bounding box center [1014, 18] width 212 height 21
click at [935, 19] on select "Quotes" at bounding box center [935, 18] width 53 height 20
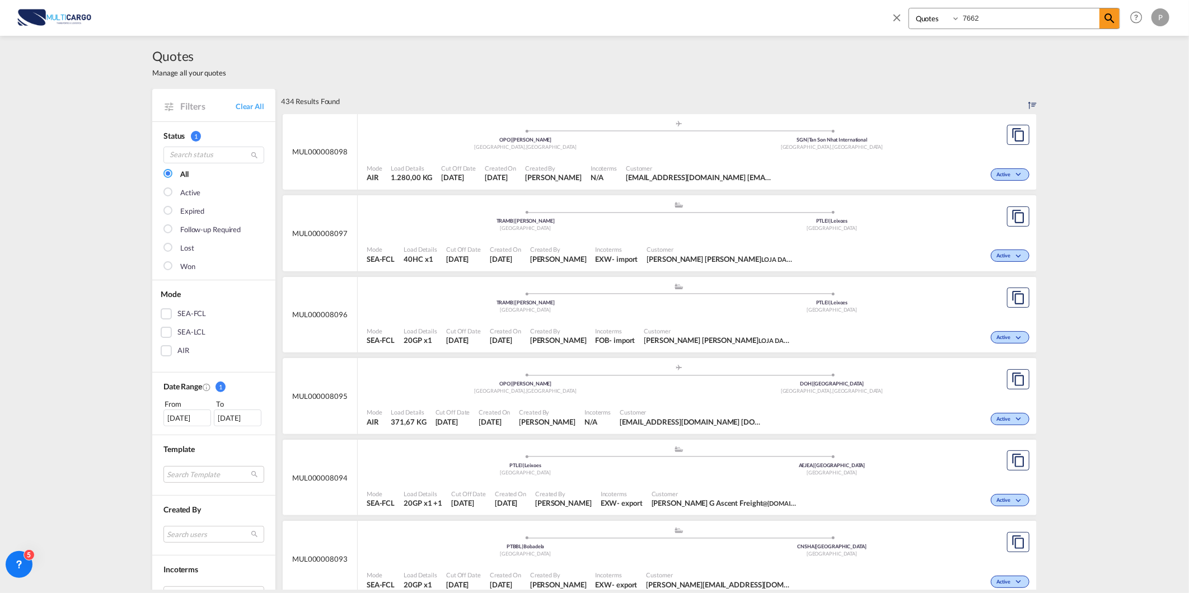
click at [986, 26] on input "7662" at bounding box center [1029, 18] width 139 height 20
click at [987, 21] on input "7662" at bounding box center [1029, 18] width 139 height 20
type input "8090"
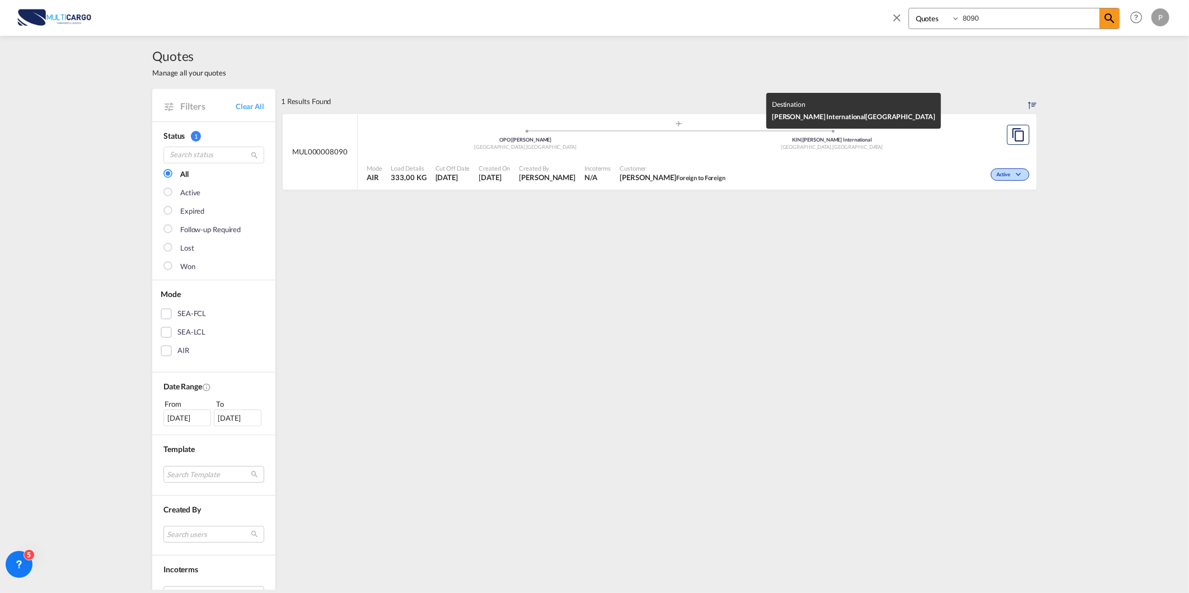
click at [751, 147] on div "Kingston , Jamaica" at bounding box center [832, 147] width 307 height 7
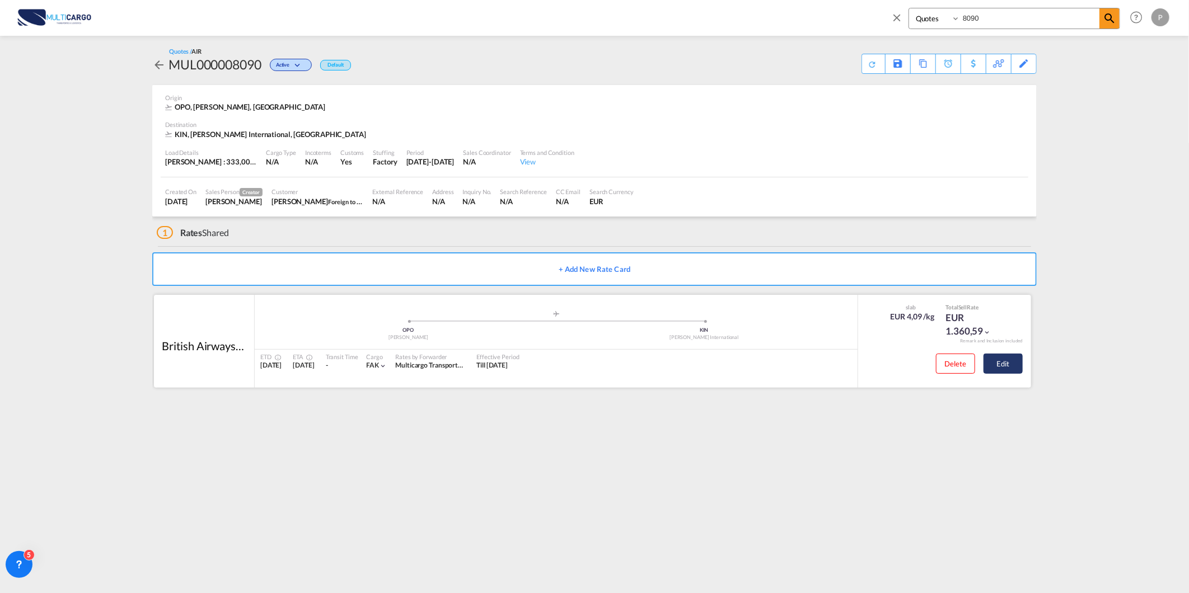
click at [1005, 367] on button "Edit" at bounding box center [1002, 364] width 39 height 20
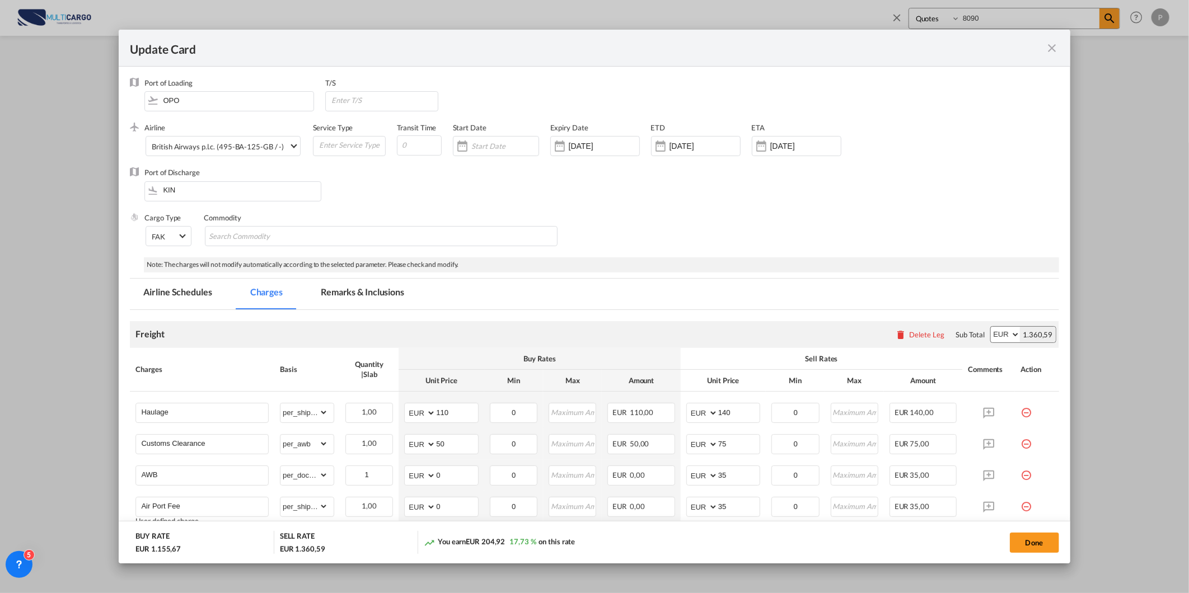
scroll to position [137, 0]
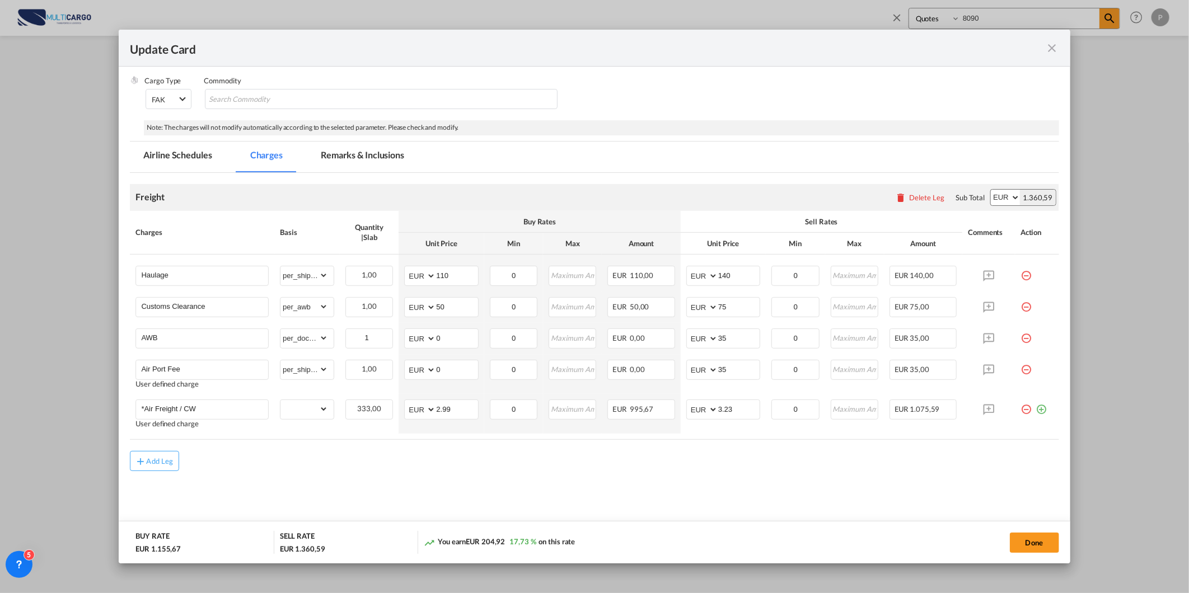
click at [1047, 45] on md-icon "icon-close fg-AAA8AD m-0 pointer" at bounding box center [1051, 47] width 13 height 13
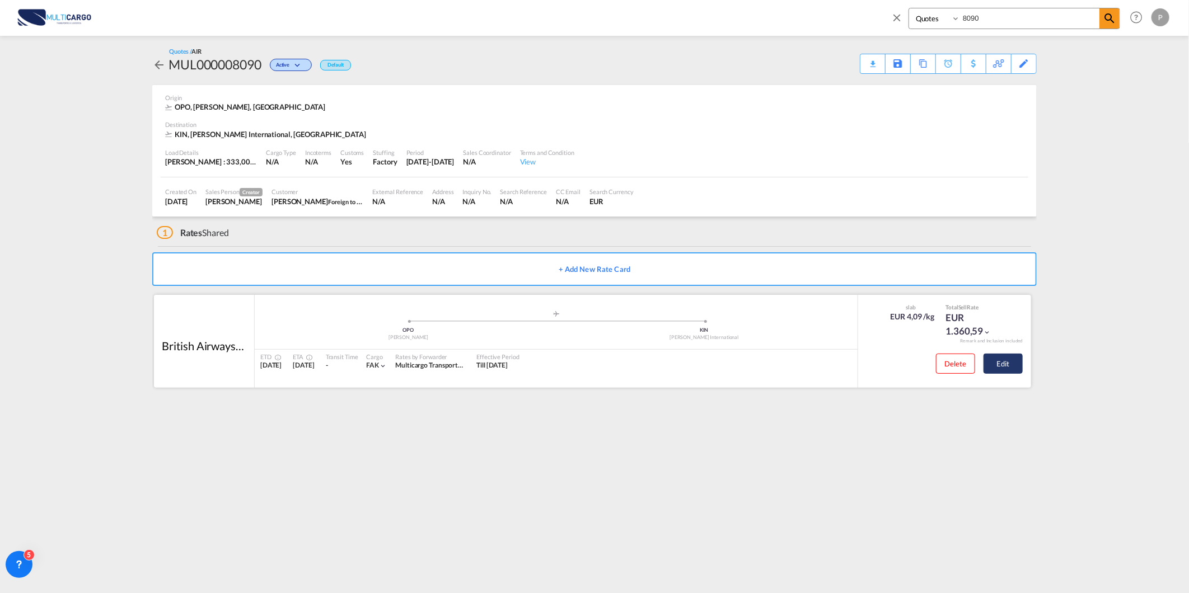
click at [1005, 362] on button "Edit" at bounding box center [1002, 364] width 39 height 20
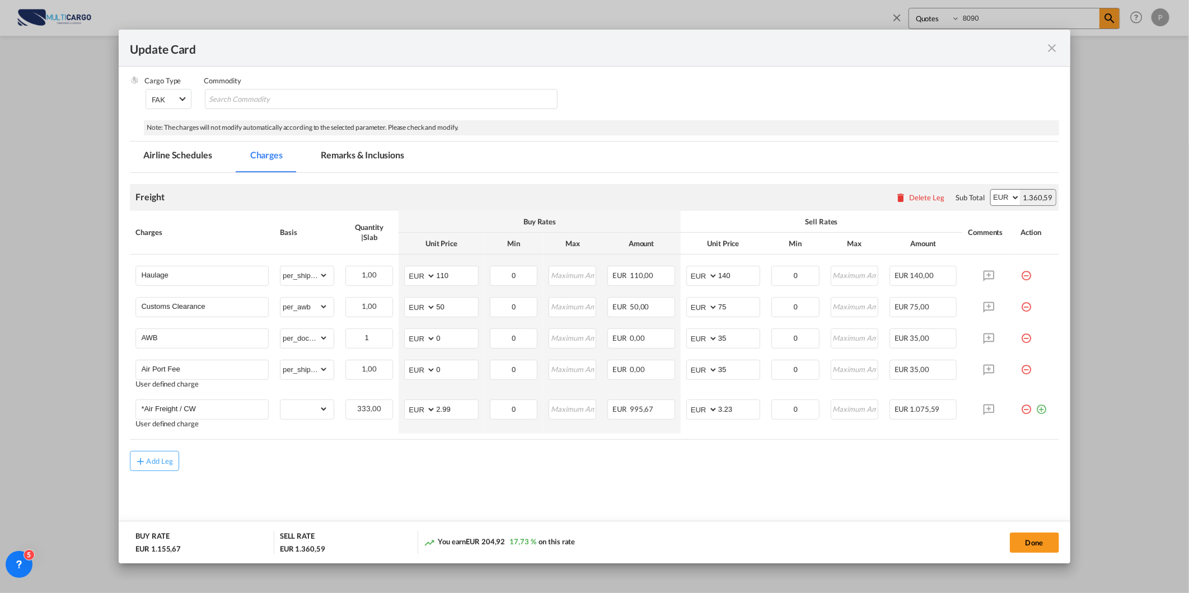
click at [1054, 54] on md-icon "icon-close fg-AAA8AD m-0 pointer" at bounding box center [1051, 47] width 13 height 13
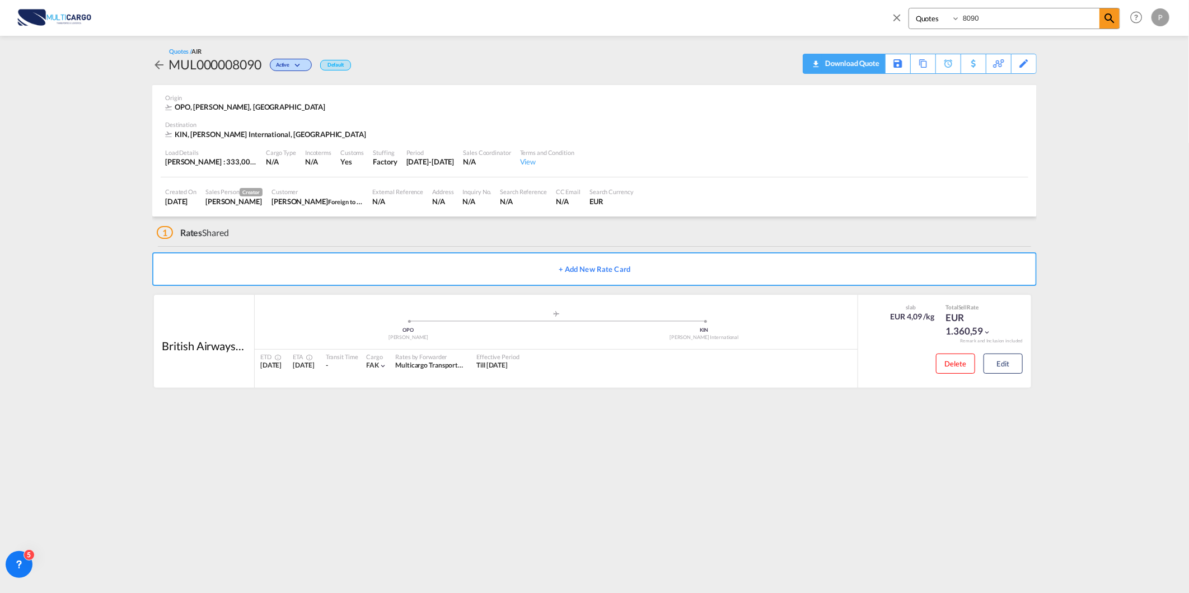
click at [864, 65] on div "Download Quote" at bounding box center [850, 63] width 57 height 18
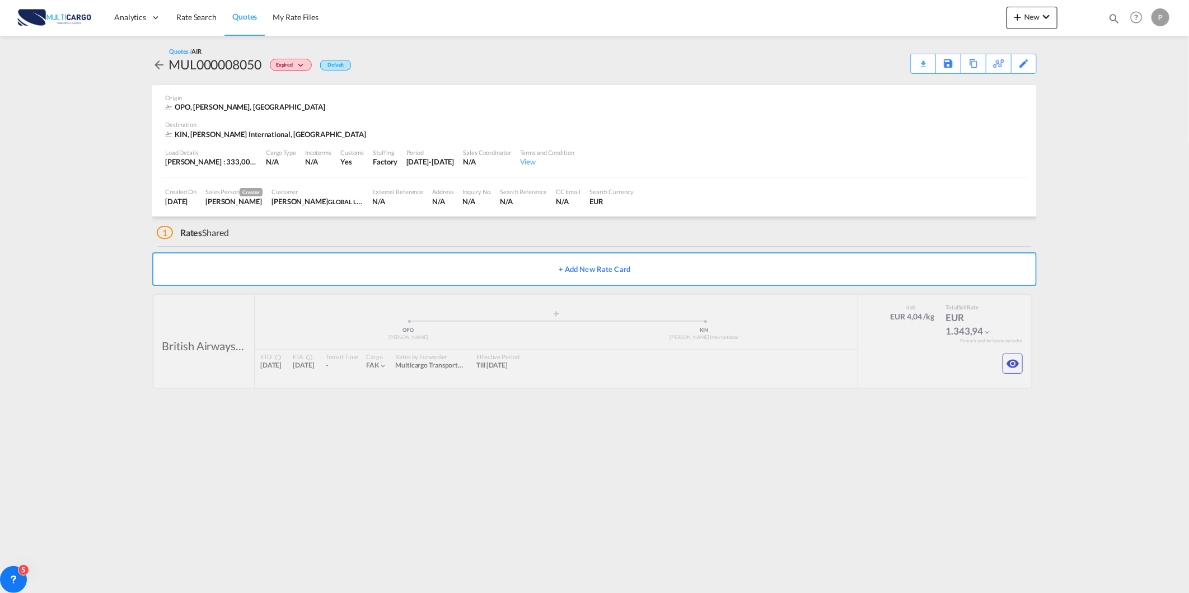
click at [1101, 22] on div "Quotes Help Resources Product Release P My Profile Logout" at bounding box center [1136, 17] width 71 height 35
click at [1114, 18] on md-icon "icon-magnify" at bounding box center [1114, 18] width 12 height 12
click at [946, 21] on select "Quotes" at bounding box center [935, 18] width 53 height 20
click at [893, 15] on md-icon "icon-close" at bounding box center [896, 17] width 12 height 12
click at [894, 15] on div "Analytics Reports Dashboard Rate Search Quotes My Rate Files New Rates Ratecard" at bounding box center [594, 17] width 1155 height 35
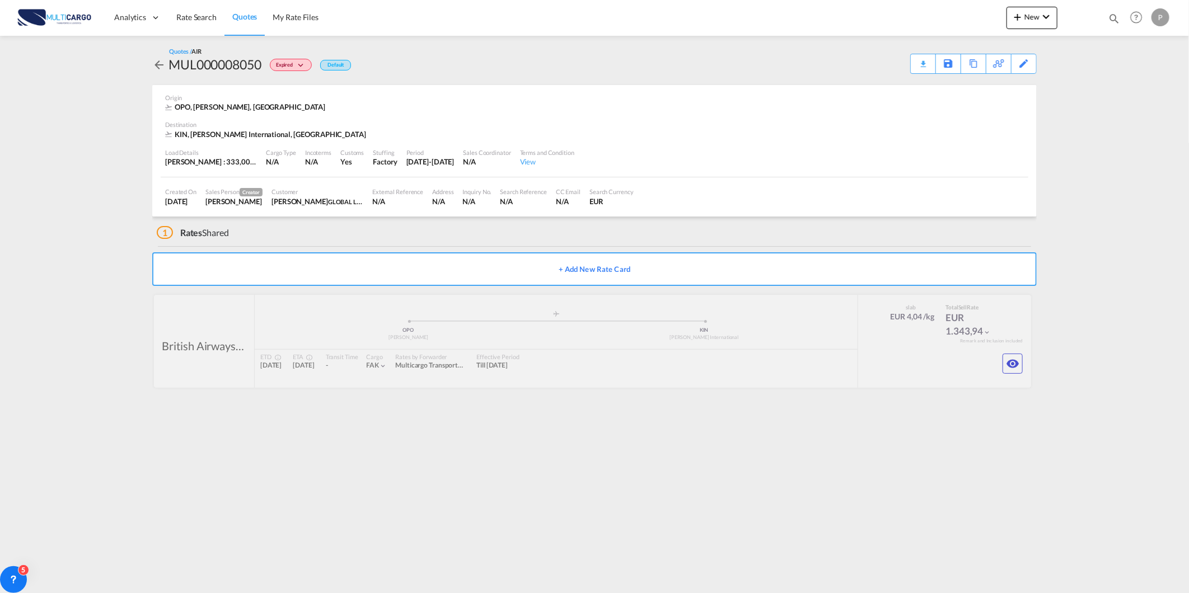
click at [247, 26] on link "Quotes" at bounding box center [244, 17] width 40 height 36
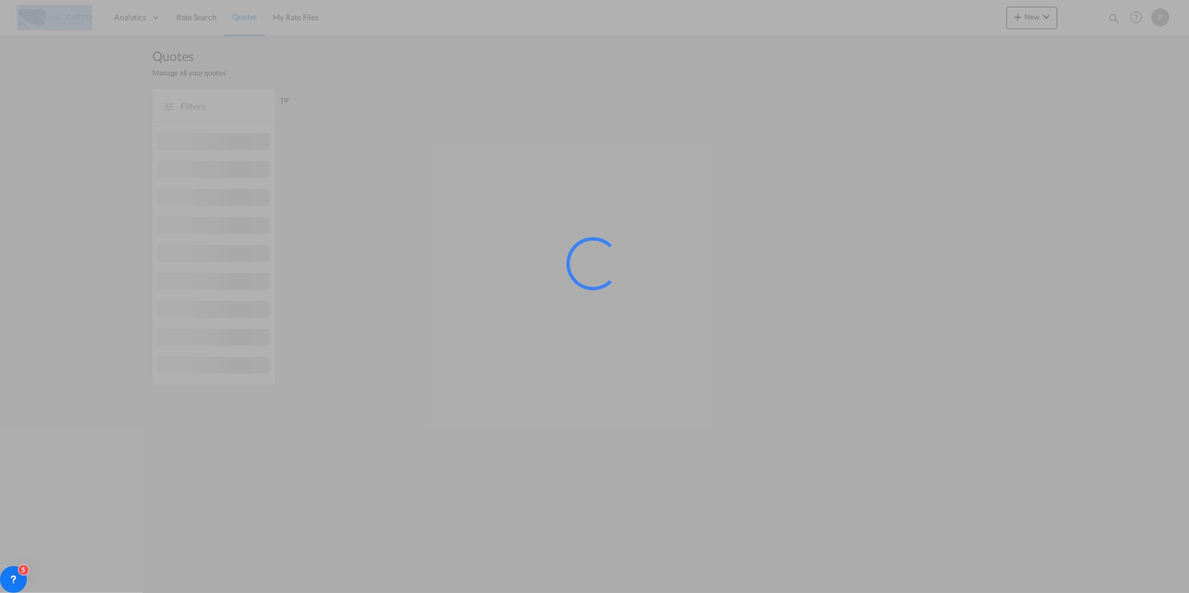
click at [247, 26] on div at bounding box center [594, 296] width 1189 height 593
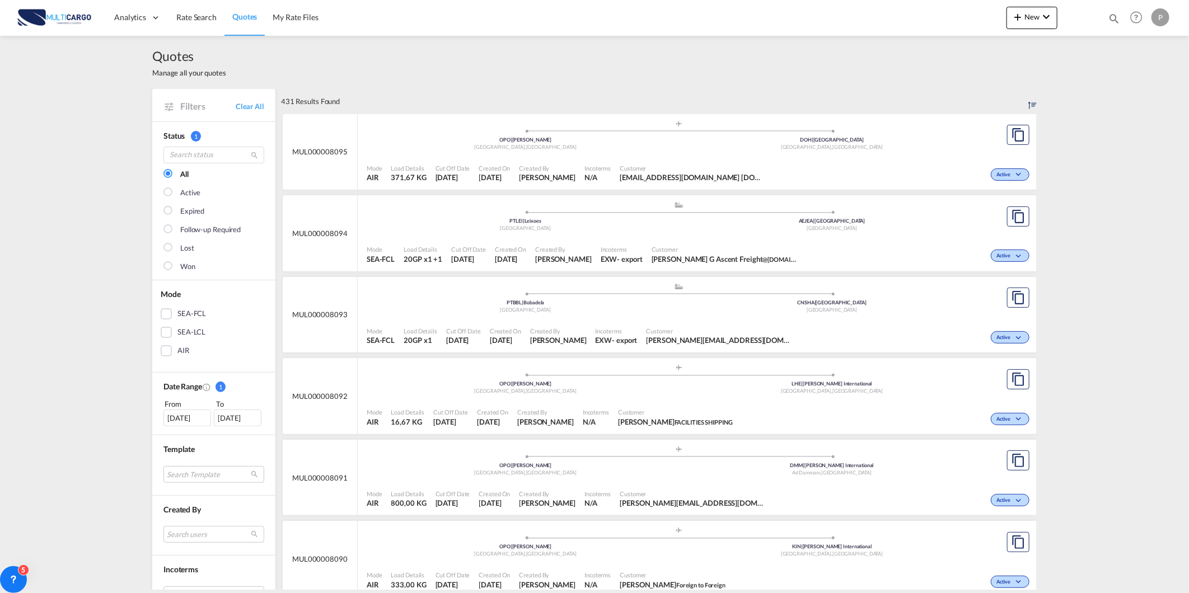
click at [1109, 17] on md-icon "icon-magnify" at bounding box center [1114, 18] width 12 height 12
click at [935, 24] on select "Quotes" at bounding box center [935, 18] width 53 height 20
select select "Quotes"
click at [909, 8] on select "Quotes" at bounding box center [935, 18] width 53 height 20
click at [992, 25] on input at bounding box center [1029, 18] width 139 height 20
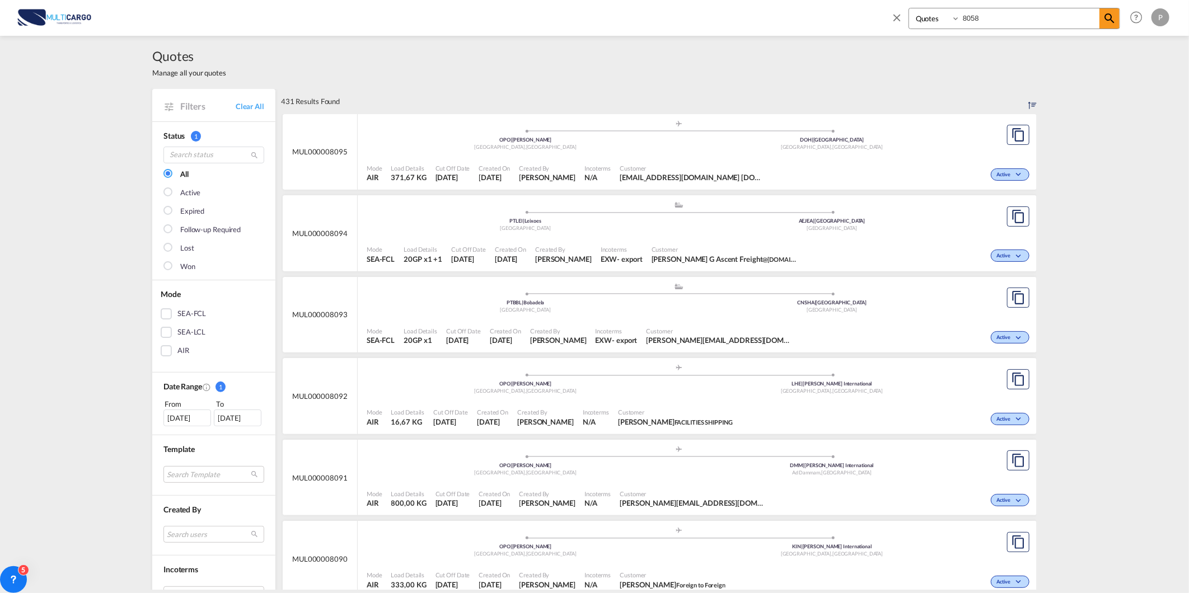
type input "8058"
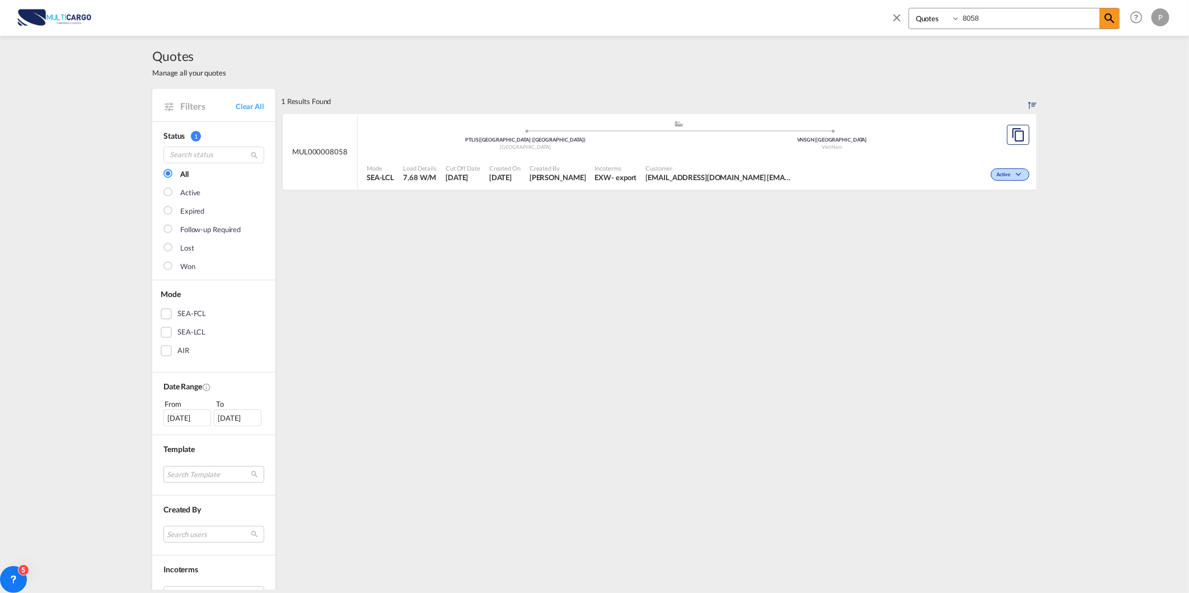
click at [518, 160] on div "Created On 7 Aug 2025" at bounding box center [505, 174] width 40 height 28
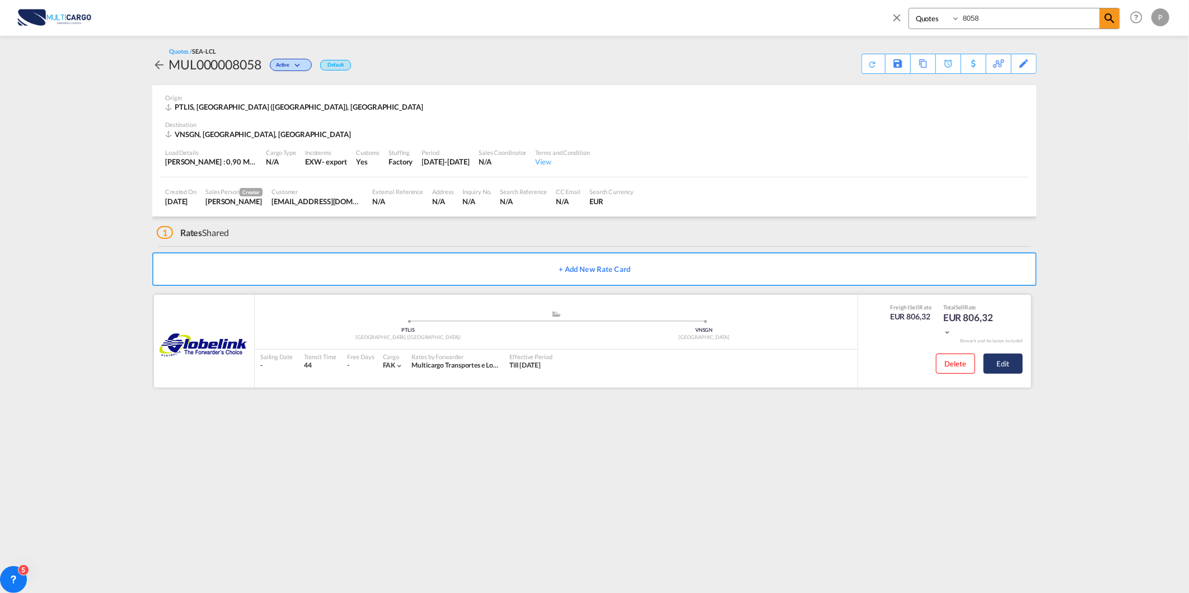
click at [1015, 364] on button "Edit" at bounding box center [1002, 364] width 39 height 20
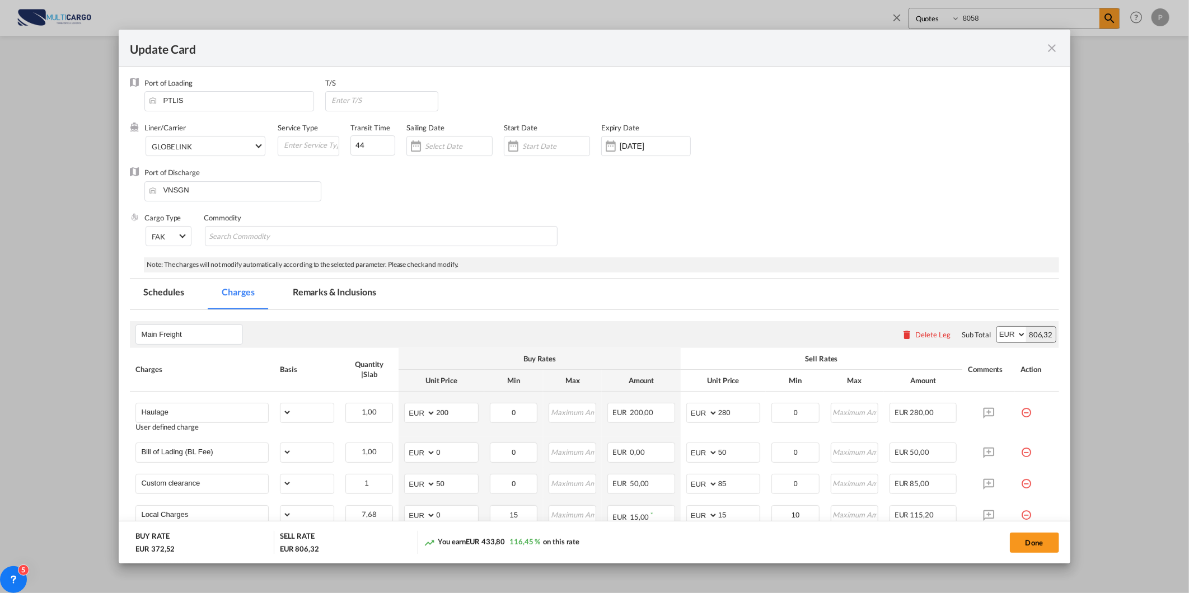
select select "per_shipment"
select select "per_bl"
select select "per_document"
select select "per_cbm"
select select "per_hbl"
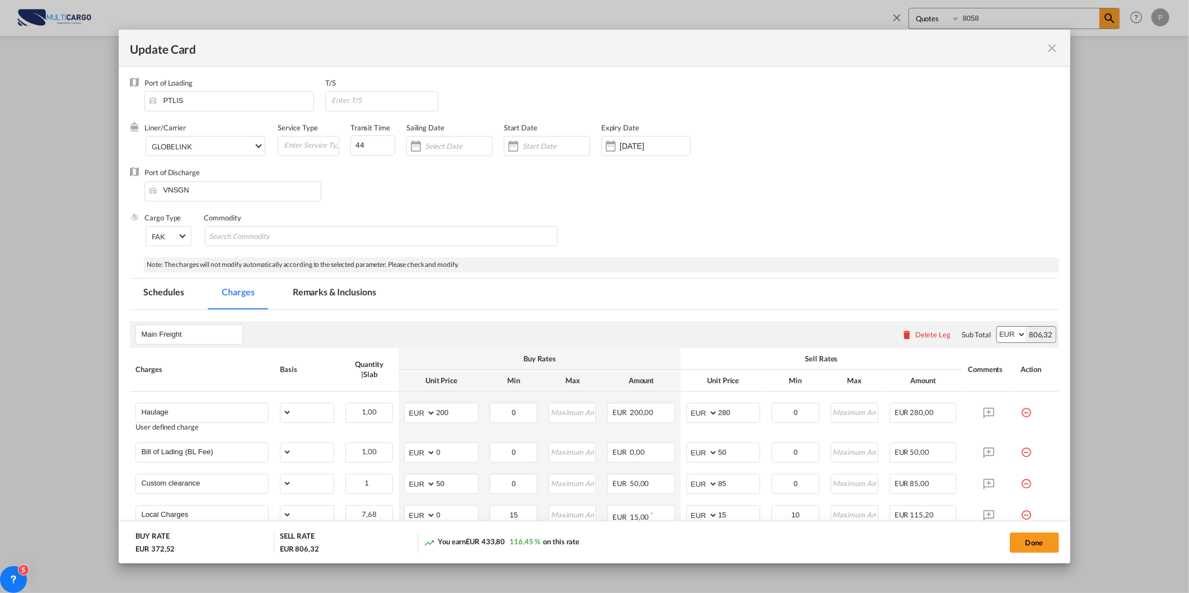
select select "per_cbm"
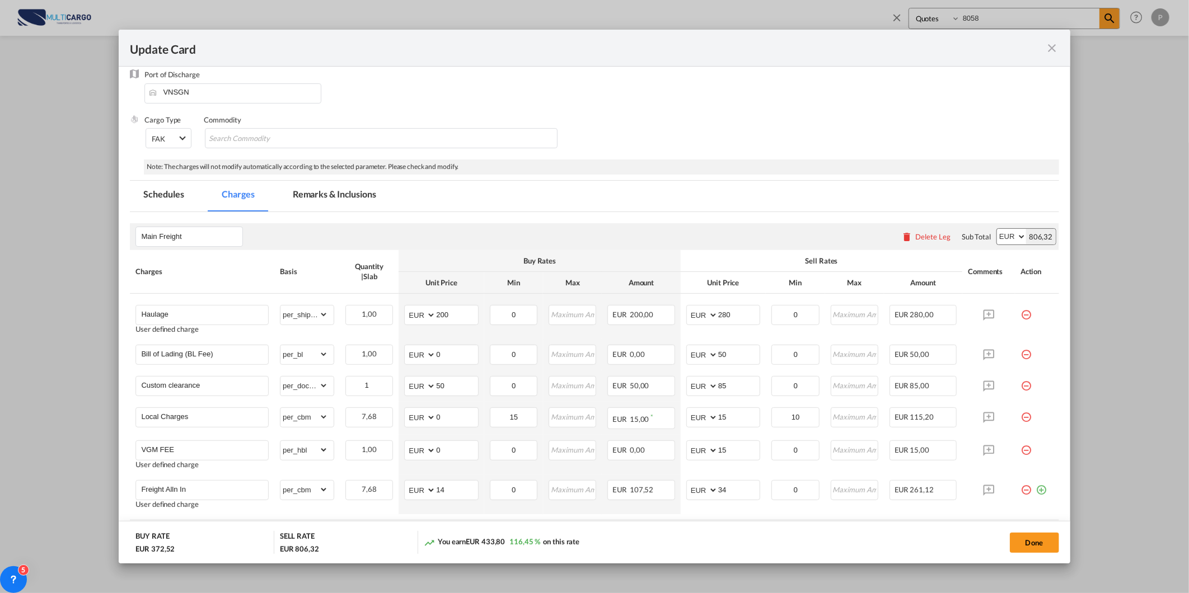
scroll to position [124, 0]
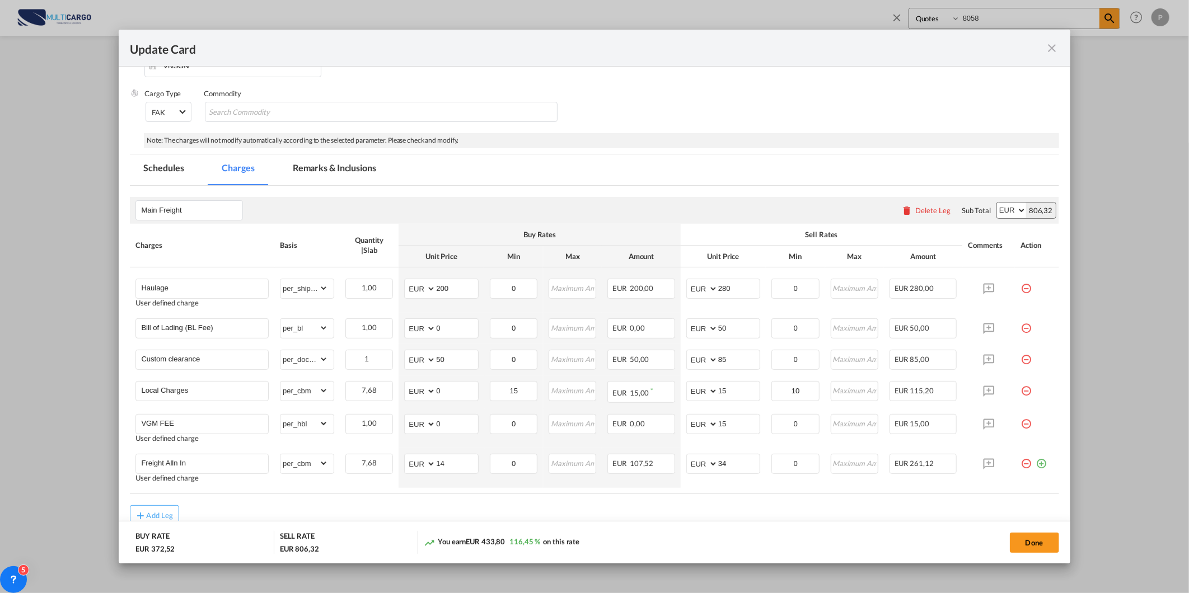
click at [1049, 49] on md-icon "icon-close fg-AAA8AD m-0 pointer" at bounding box center [1051, 47] width 13 height 13
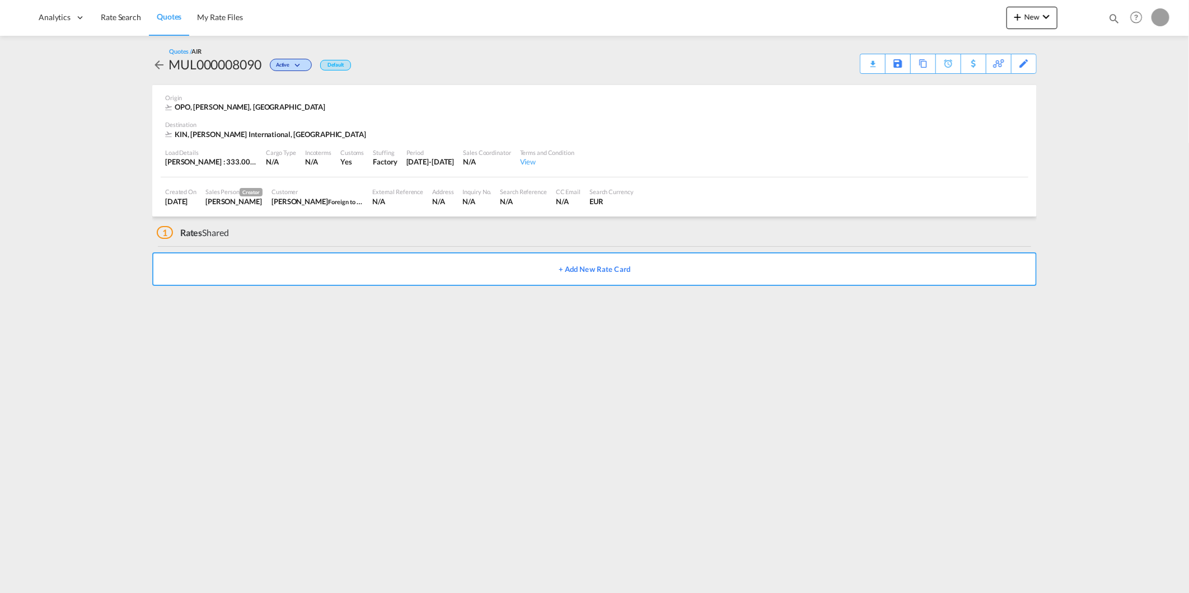
click at [1122, 16] on div "Quotes Help Resources Product Release My Profile Logout" at bounding box center [1136, 17] width 71 height 35
click at [1114, 17] on md-icon "icon-magnify" at bounding box center [1114, 18] width 12 height 12
click at [926, 25] on select "Quotes" at bounding box center [935, 18] width 53 height 20
click at [909, 8] on select "Quotes" at bounding box center [935, 18] width 53 height 20
click at [942, 10] on div "Quotes" at bounding box center [1014, 18] width 212 height 21
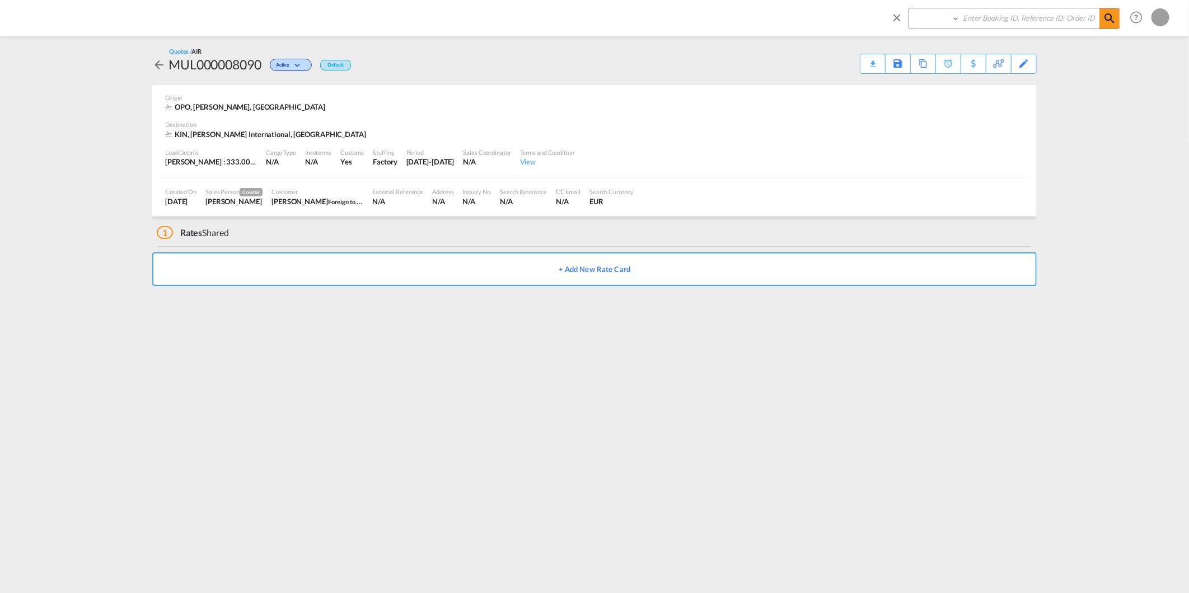
drag, startPoint x: 943, startPoint y: 20, endPoint x: 944, endPoint y: 30, distance: 10.1
click at [943, 20] on select "Quotes" at bounding box center [935, 18] width 53 height 20
select select "Quotes"
click at [909, 8] on select "Quotes" at bounding box center [935, 18] width 53 height 20
click at [1005, 13] on input at bounding box center [1029, 18] width 139 height 20
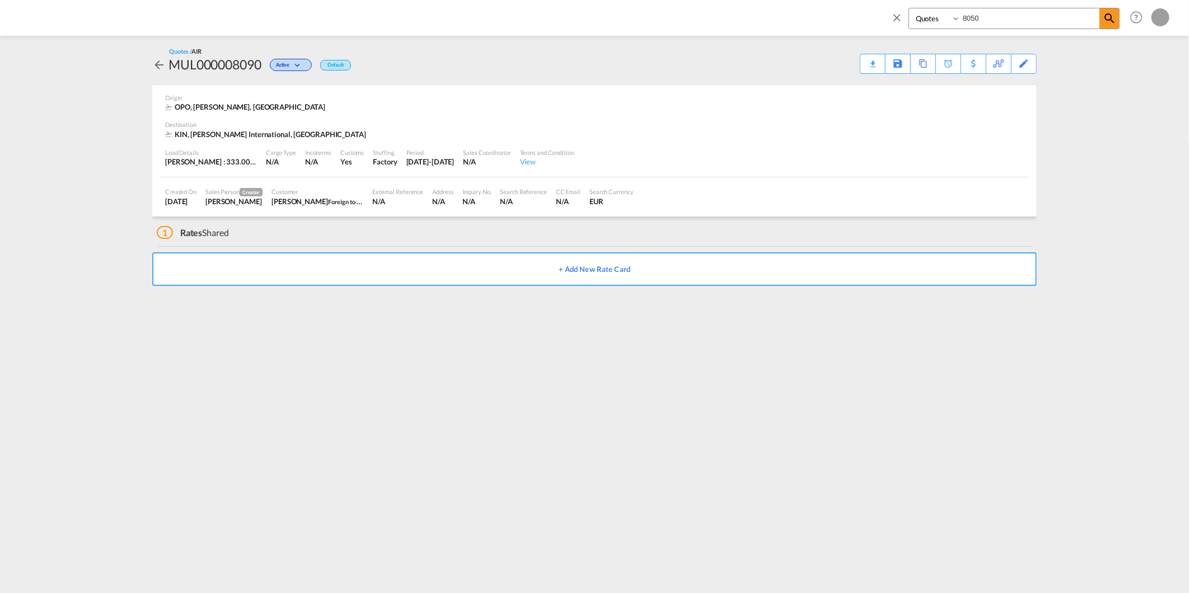
type input "8050"
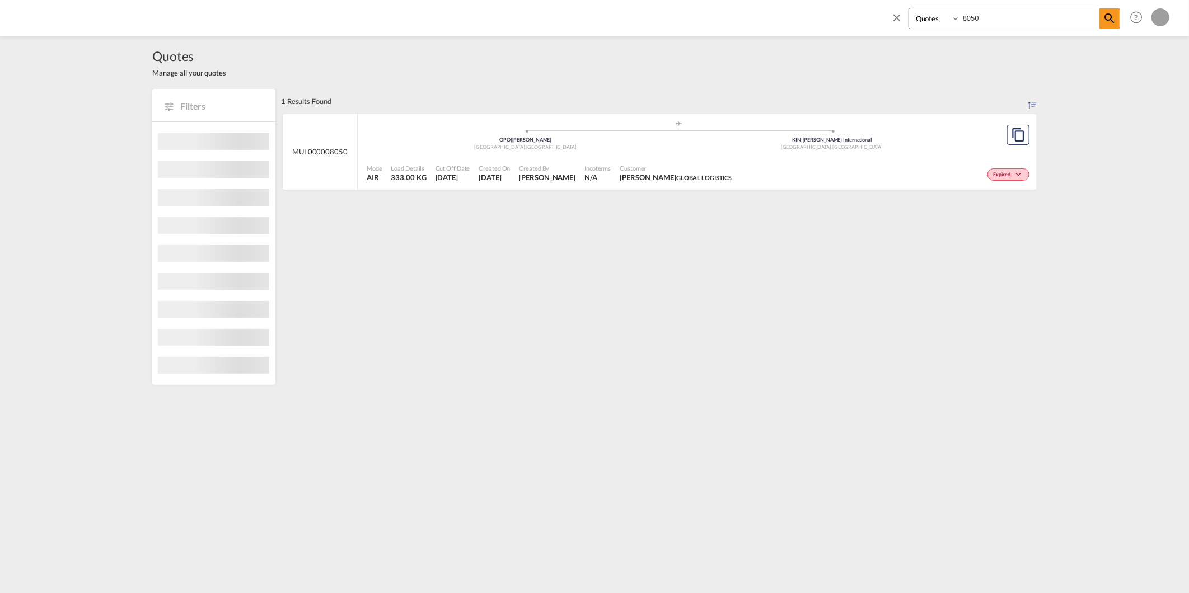
click at [336, 130] on div "MUL000008050" at bounding box center [320, 152] width 75 height 76
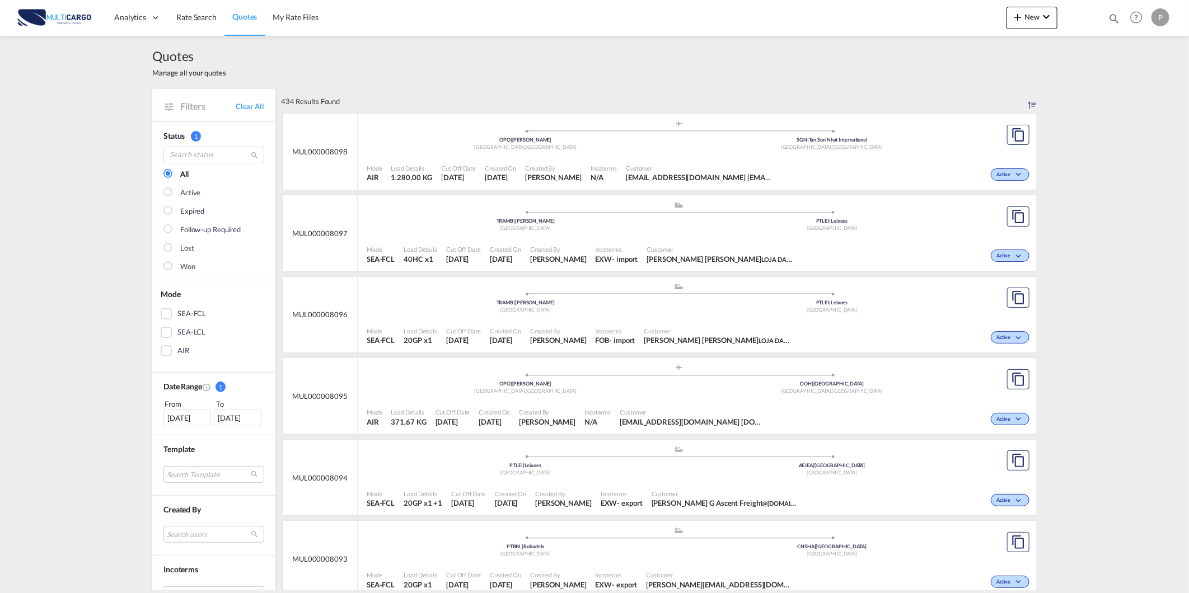
click at [1109, 12] on md-icon "icon-magnify" at bounding box center [1114, 18] width 12 height 12
drag, startPoint x: 952, startPoint y: 20, endPoint x: 947, endPoint y: 30, distance: 11.5
click at [952, 20] on select "Quotes" at bounding box center [935, 18] width 53 height 20
select select "Quotes"
click at [909, 8] on select "Quotes" at bounding box center [935, 18] width 53 height 20
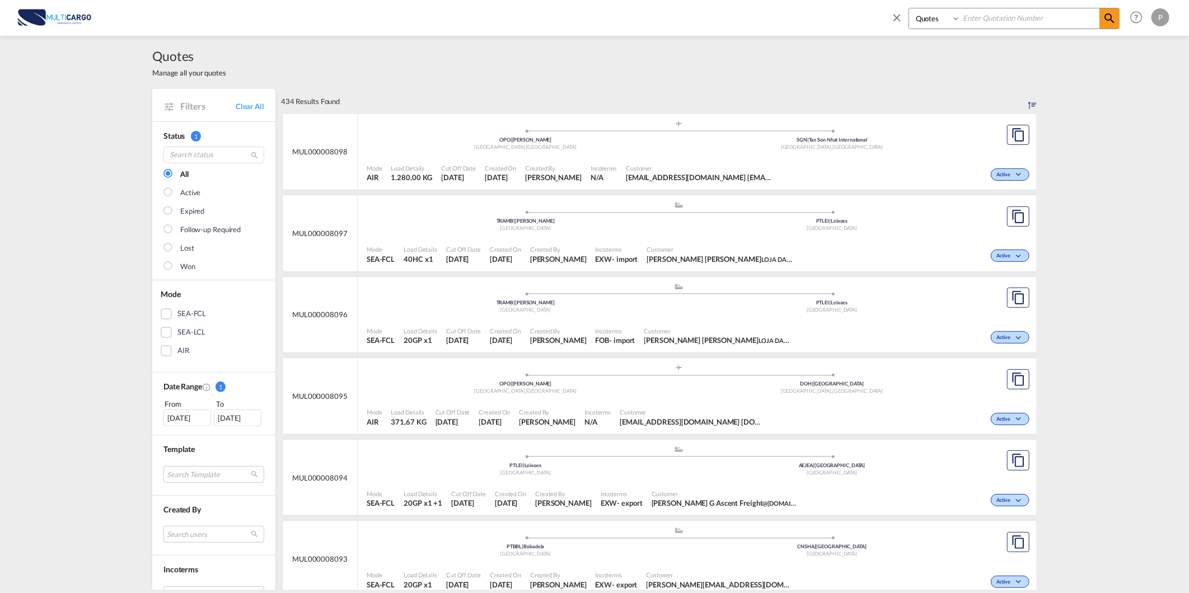
click at [974, 23] on input at bounding box center [1029, 18] width 139 height 20
type input "8050"
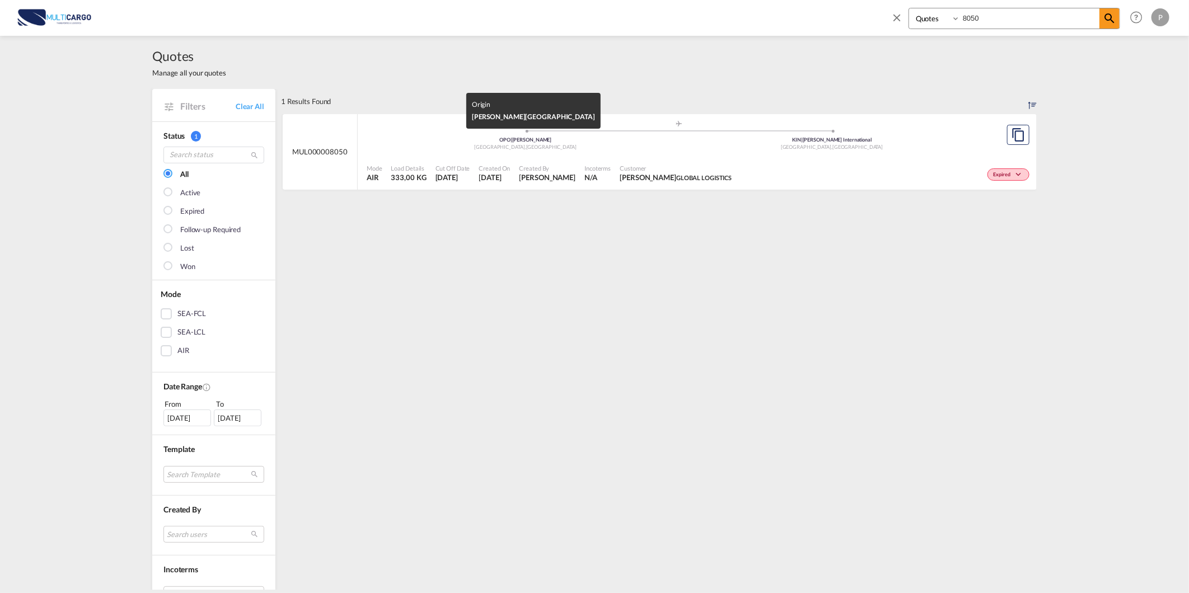
click at [601, 146] on div "Porto , Portugal" at bounding box center [525, 147] width 307 height 7
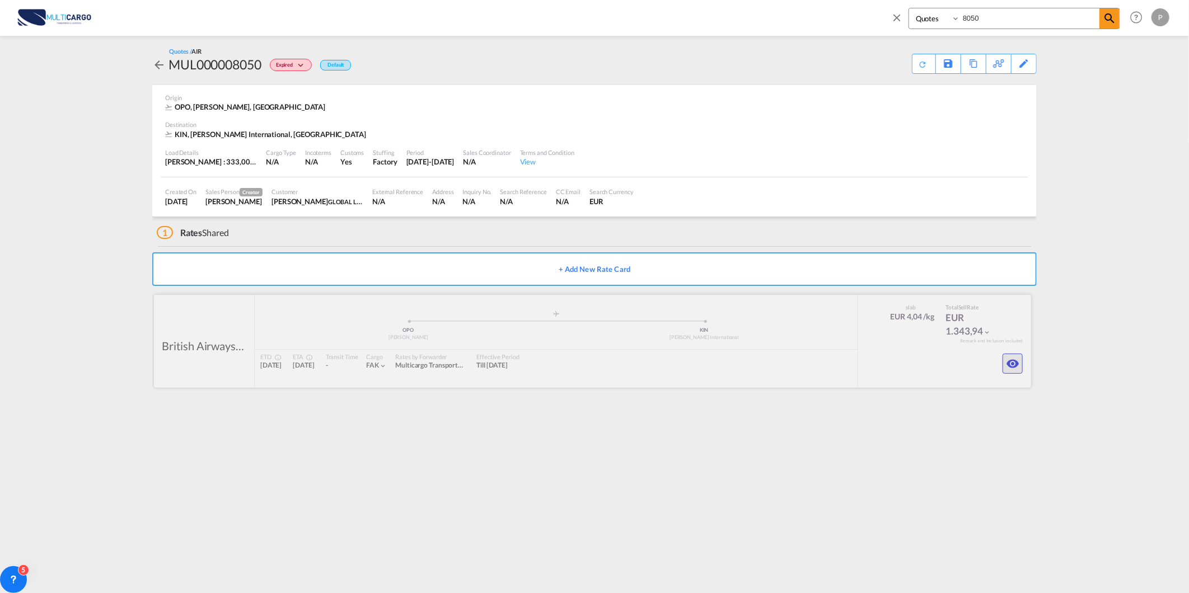
click at [1015, 372] on button "button" at bounding box center [1012, 364] width 20 height 20
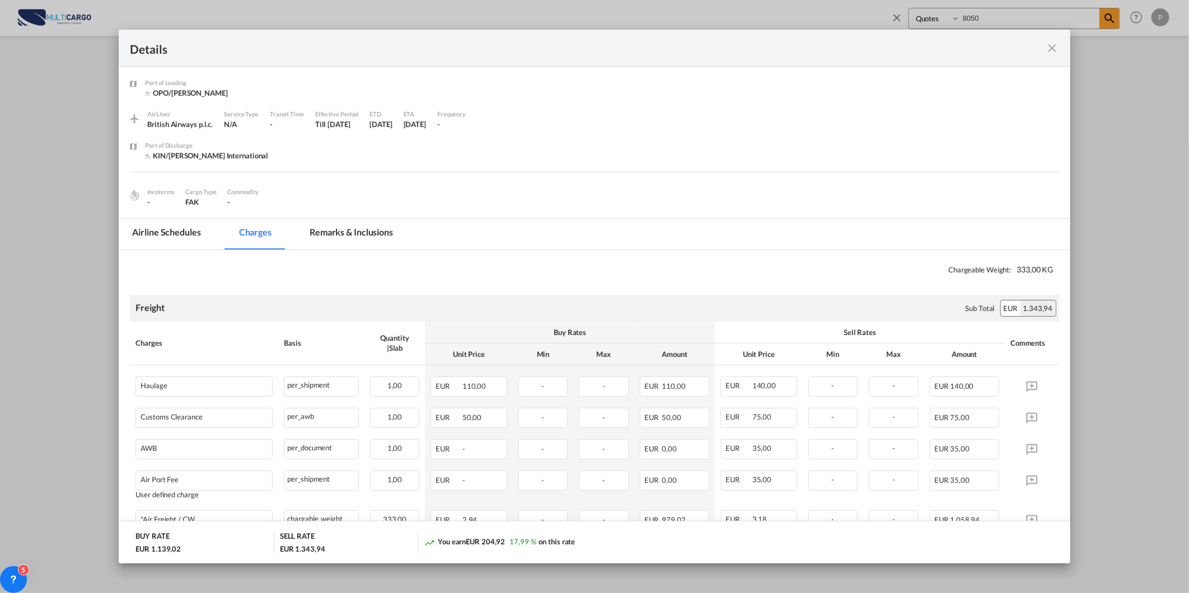
scroll to position [70, 0]
